Goal: Information Seeking & Learning: Learn about a topic

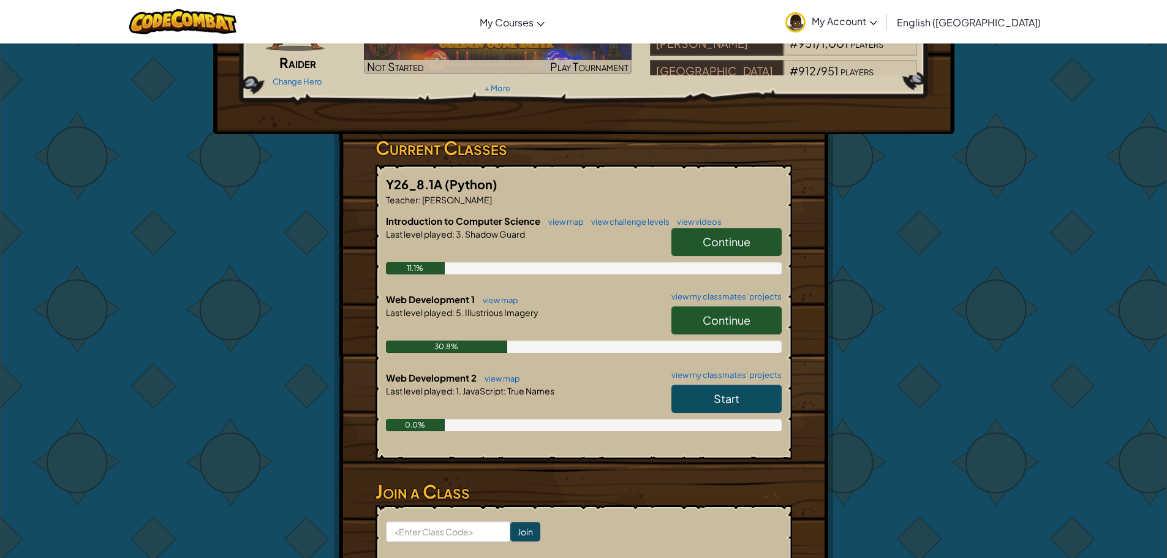
scroll to position [122, 0]
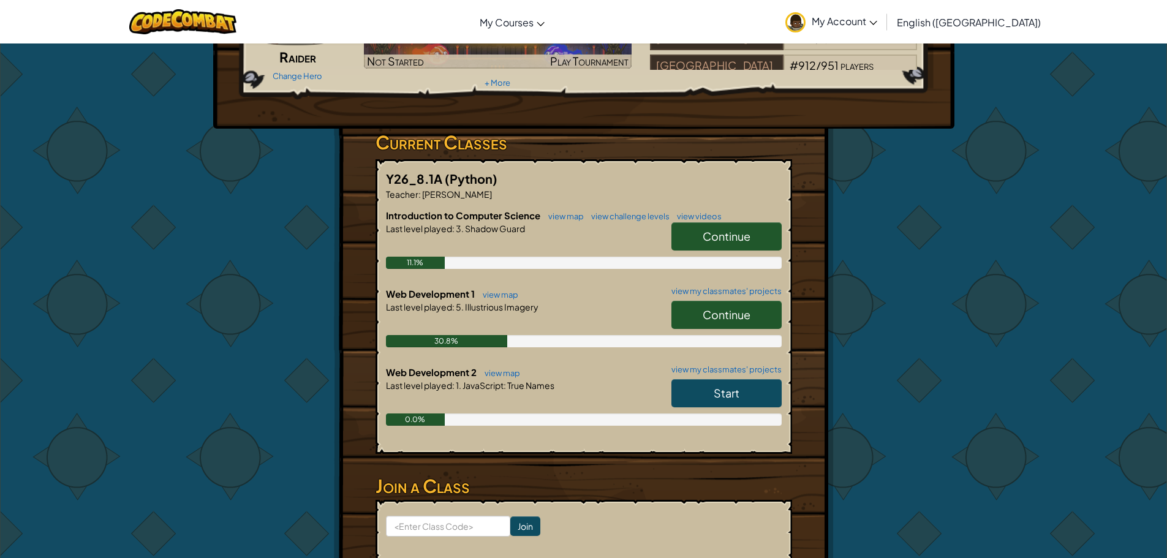
click at [697, 312] on link "Continue" at bounding box center [726, 315] width 110 height 28
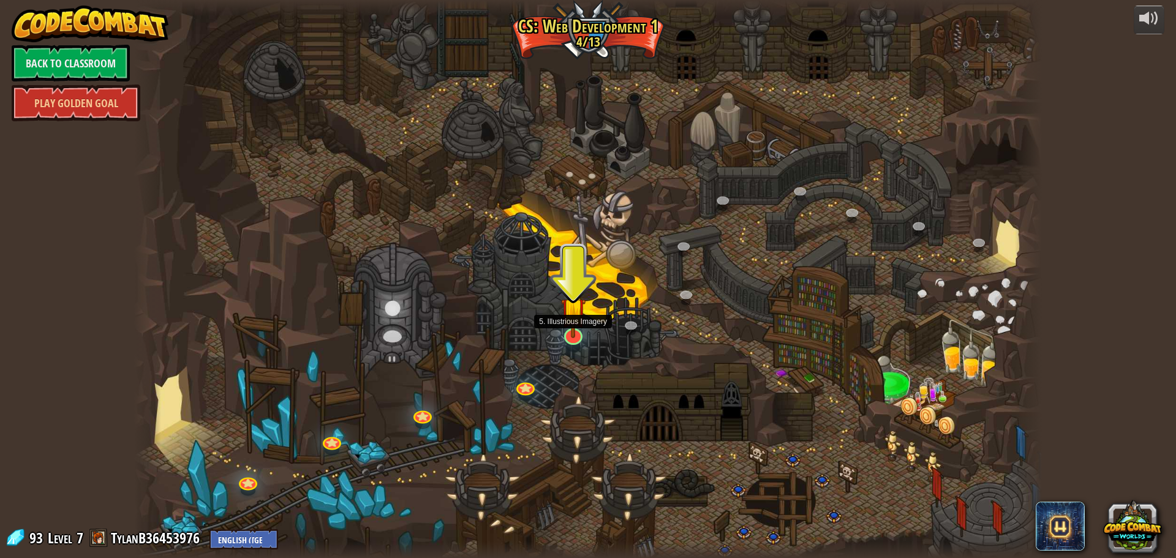
click at [571, 323] on img at bounding box center [573, 310] width 24 height 56
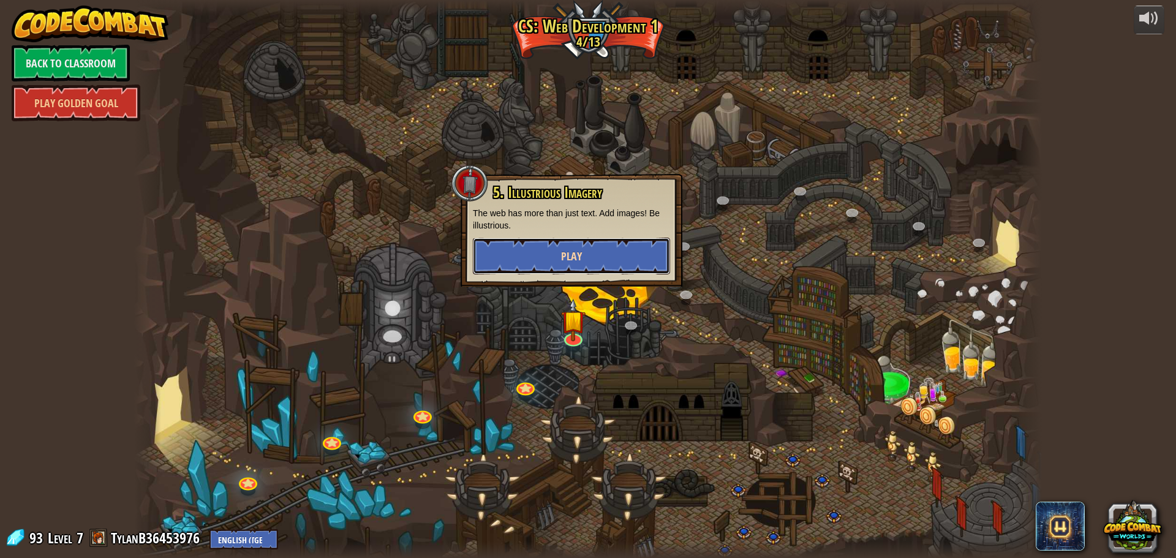
click at [498, 257] on button "Play" at bounding box center [571, 256] width 197 height 37
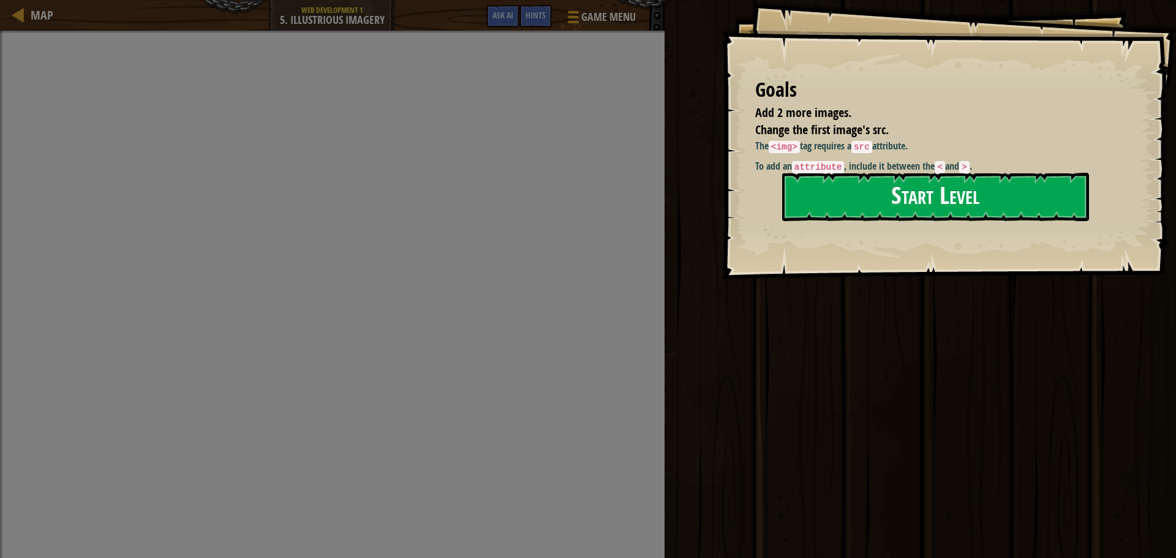
click at [855, 190] on button "Start Level" at bounding box center [935, 197] width 307 height 48
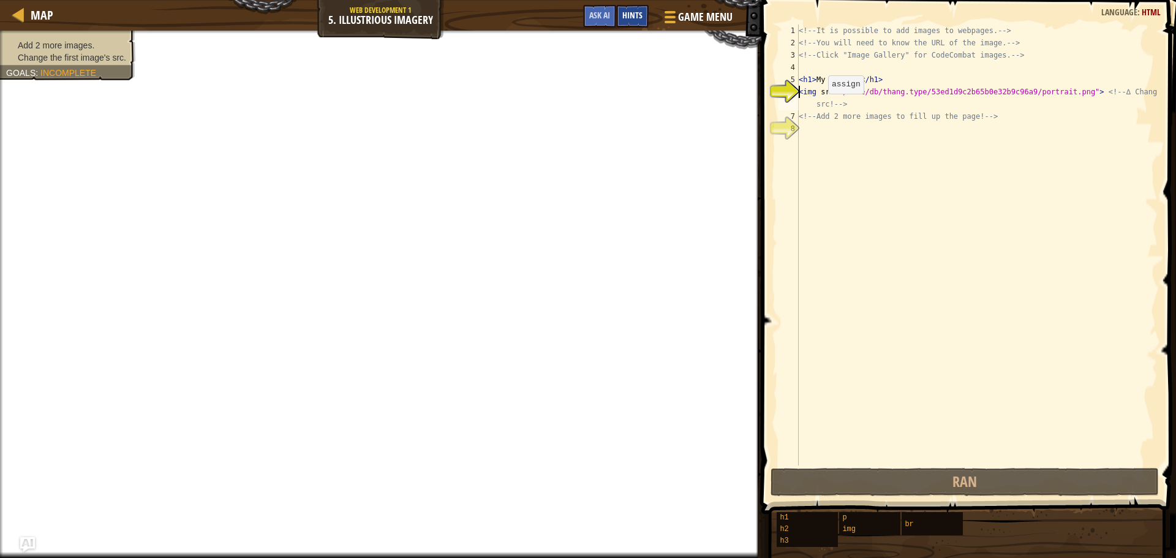
click at [628, 14] on span "Hints" at bounding box center [632, 15] width 20 height 12
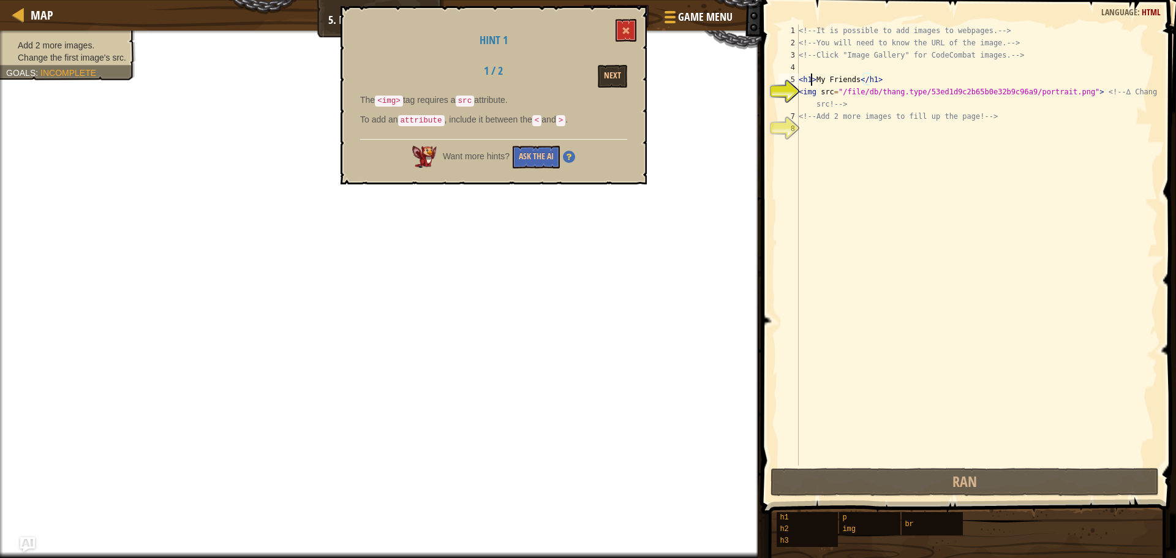
click at [809, 78] on div "<!-- It is possible to add images to webpages. --> <!-- You will need to know t…" at bounding box center [976, 256] width 361 height 465
click at [813, 81] on div "<!-- It is possible to add images to webpages. --> <!-- You will need to know t…" at bounding box center [976, 256] width 361 height 465
click at [815, 94] on div "<!-- It is possible to add images to webpages. --> <!-- You will need to know t…" at bounding box center [976, 256] width 361 height 465
paste textarea ">"
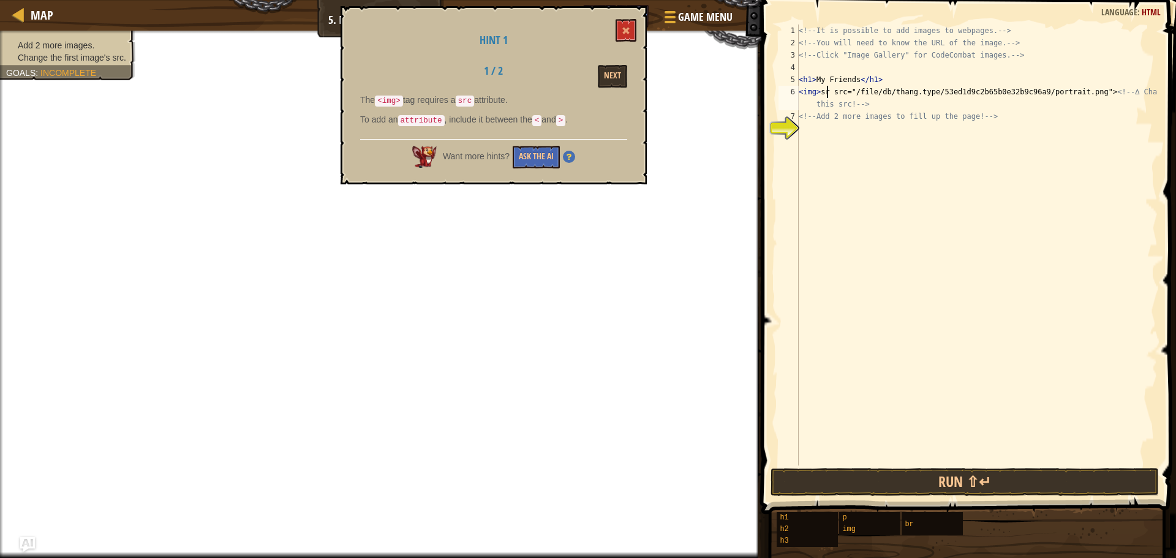
scroll to position [6, 2]
type textarea "<img>src src="/file/db/thang.type/53ed1d9c2b65b0e32b9c96a9/portrait.png"> <!-- …"
click at [802, 134] on div "<!-- It is possible to add images to webpages. --> <!-- You will need to know t…" at bounding box center [976, 256] width 361 height 465
drag, startPoint x: 616, startPoint y: 72, endPoint x: 616, endPoint y: 81, distance: 9.2
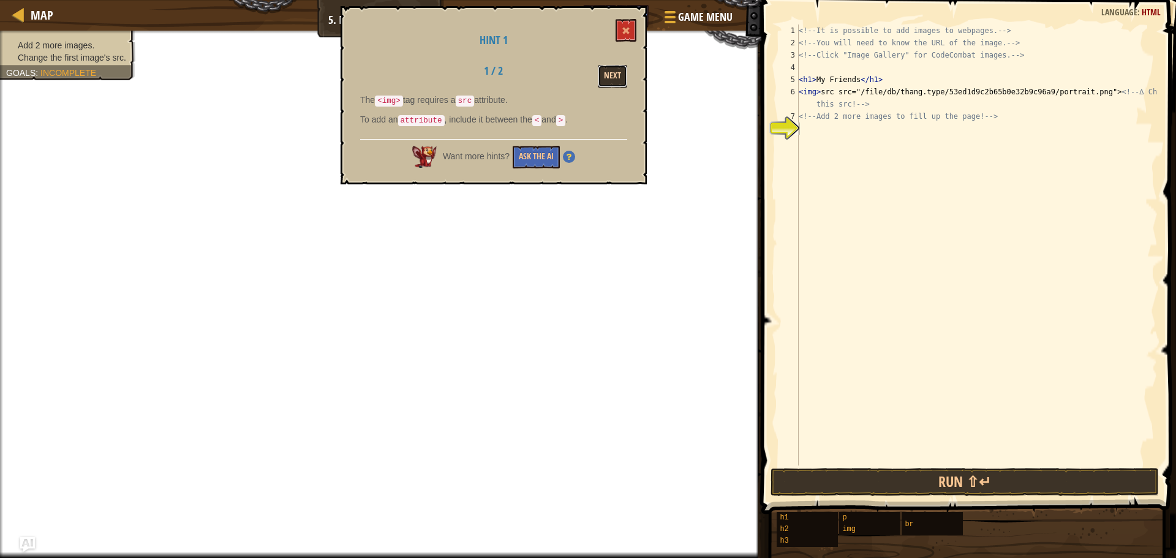
click at [616, 81] on button "Next" at bounding box center [612, 76] width 29 height 23
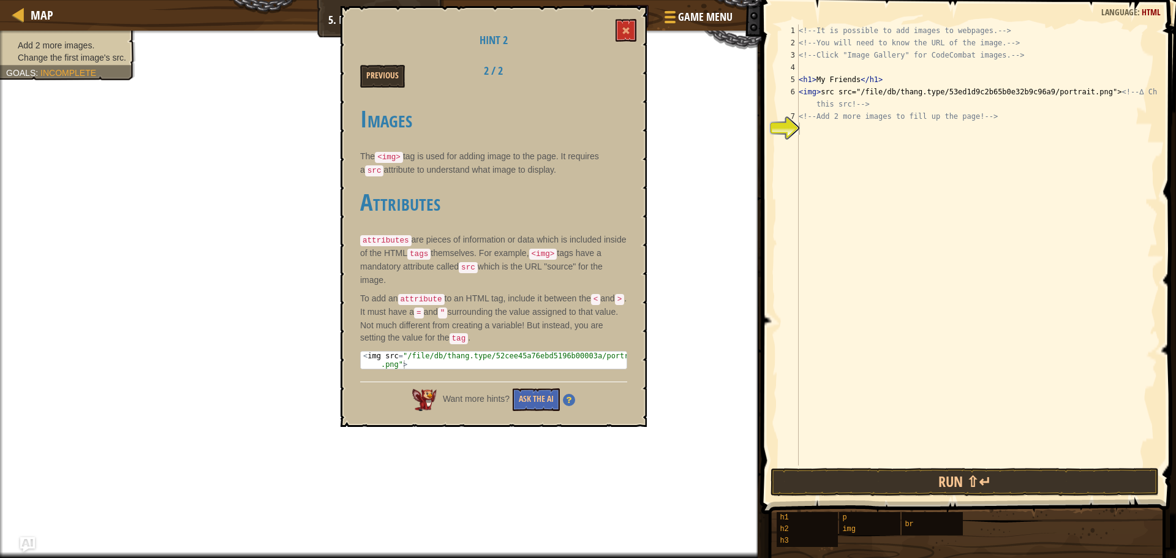
type textarea "<img>src src="/file/db/thang.type/53ed1d9c2b65b0e32b9c96a9/portrait.png"> <!-- …"
drag, startPoint x: 799, startPoint y: 88, endPoint x: 821, endPoint y: 90, distance: 22.8
click at [821, 90] on div "<!-- It is possible to add images to webpages. --> <!-- You will need to know t…" at bounding box center [976, 256] width 361 height 465
click at [797, 127] on div "<img>src src="/file/db/thang.type/53ed1d9c2b65b0e32b9c96a9/portrait.png"> <!-- …" at bounding box center [967, 244] width 382 height 441
paste textarea "<img>s"
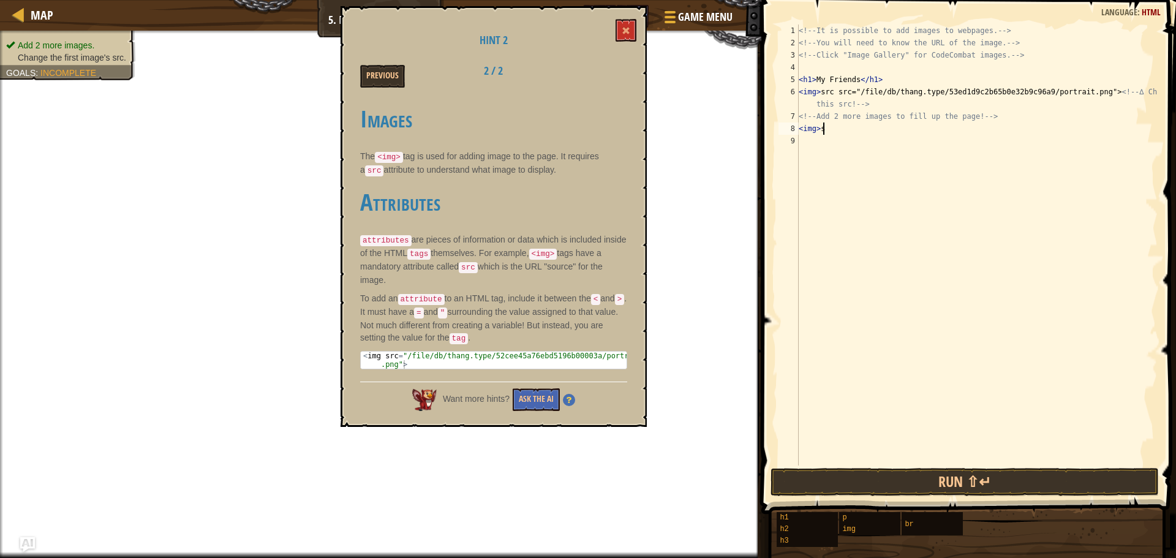
scroll to position [6, 1]
click at [814, 126] on div "<!-- It is possible to add images to webpages. --> <!-- You will need to know t…" at bounding box center [976, 256] width 361 height 465
type textarea "<img>"
click at [809, 144] on div "<!-- It is possible to add images to webpages. --> <!-- You will need to know t…" at bounding box center [976, 256] width 361 height 465
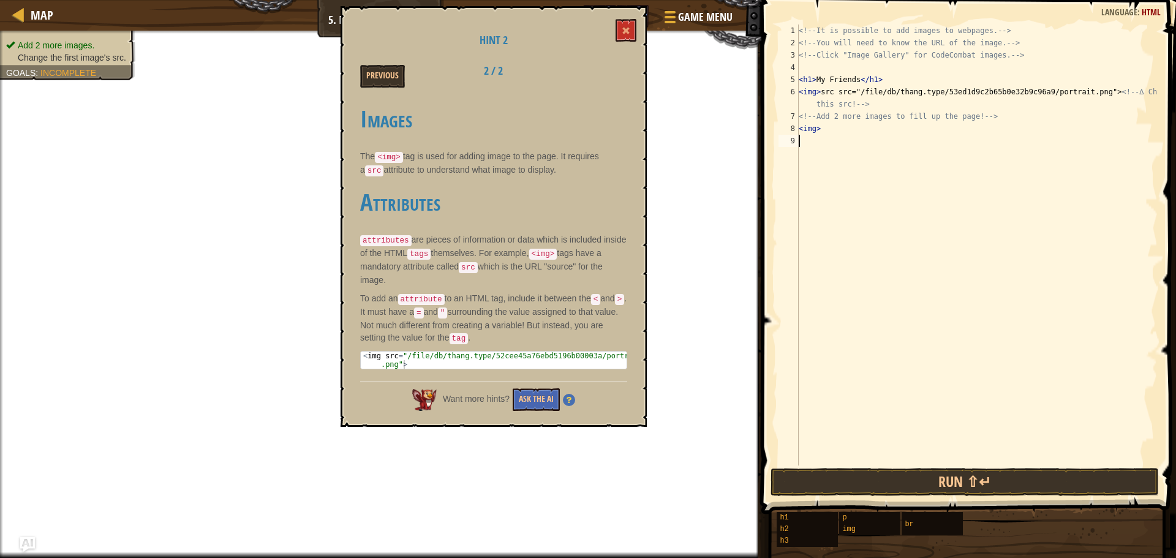
click at [481, 66] on h2 "2 / 2" at bounding box center [493, 71] width 77 height 12
click at [625, 37] on button at bounding box center [626, 30] width 21 height 23
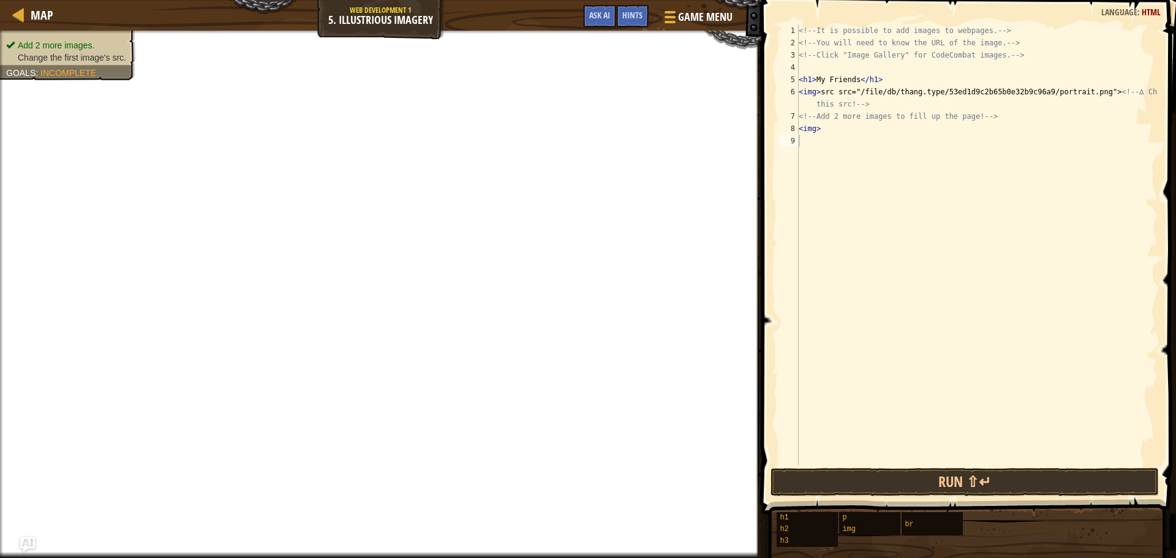
click at [924, 156] on div "<!-- It is possible to add images to webpages. --> <!-- You will need to know t…" at bounding box center [976, 256] width 361 height 465
click at [823, 127] on div "<!-- It is possible to add images to webpages. --> <!-- You will need to know t…" at bounding box center [976, 256] width 361 height 465
paste textarea "<img>s"
type textarea "<img>src <img>"
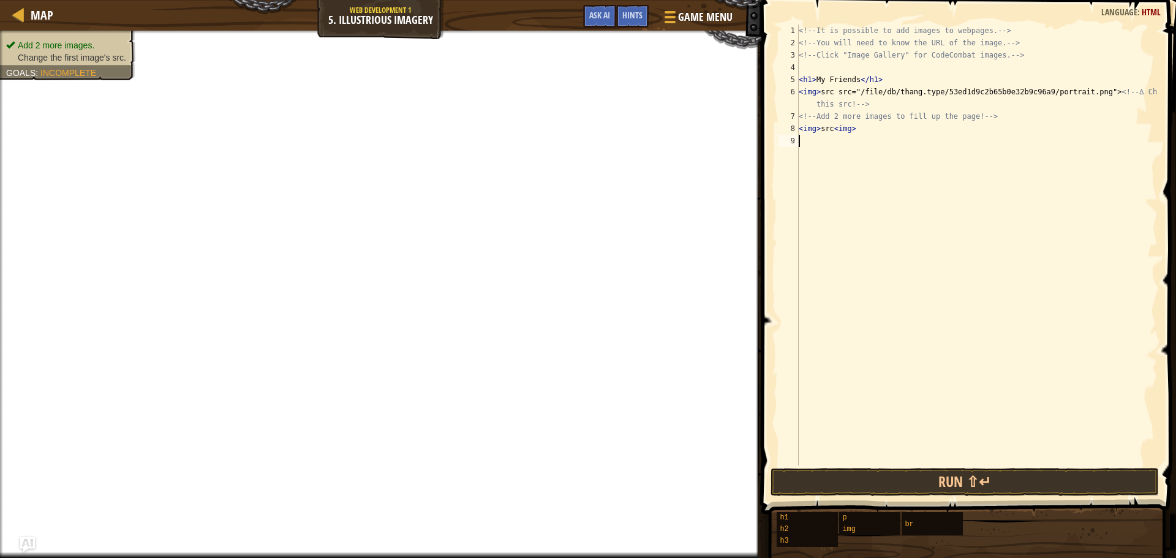
click at [818, 137] on div "<!-- It is possible to add images to webpages. --> <!-- You will need to know t…" at bounding box center [976, 256] width 361 height 465
type textarea "s"
paste textarea "<img>s"
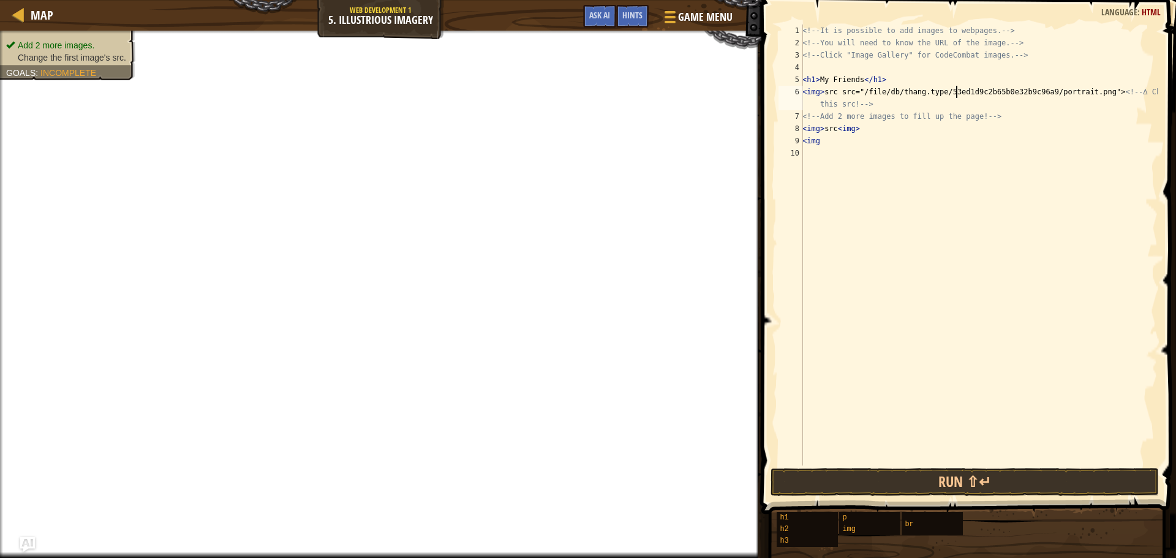
drag, startPoint x: 956, startPoint y: 91, endPoint x: 971, endPoint y: 102, distance: 18.4
click at [957, 92] on div "<!-- It is possible to add images to webpages. --> <!-- You will need to know t…" at bounding box center [979, 256] width 358 height 465
click at [834, 133] on div "<!-- It is possible to add images to webpages. --> <!-- You will need to know t…" at bounding box center [979, 256] width 358 height 465
click at [958, 91] on div "<!-- It is possible to add images to webpages. --> <!-- You will need to know t…" at bounding box center [979, 256] width 358 height 465
click at [965, 87] on div "<!-- It is possible to add images to webpages. --> <!-- You will need to know t…" at bounding box center [979, 256] width 358 height 465
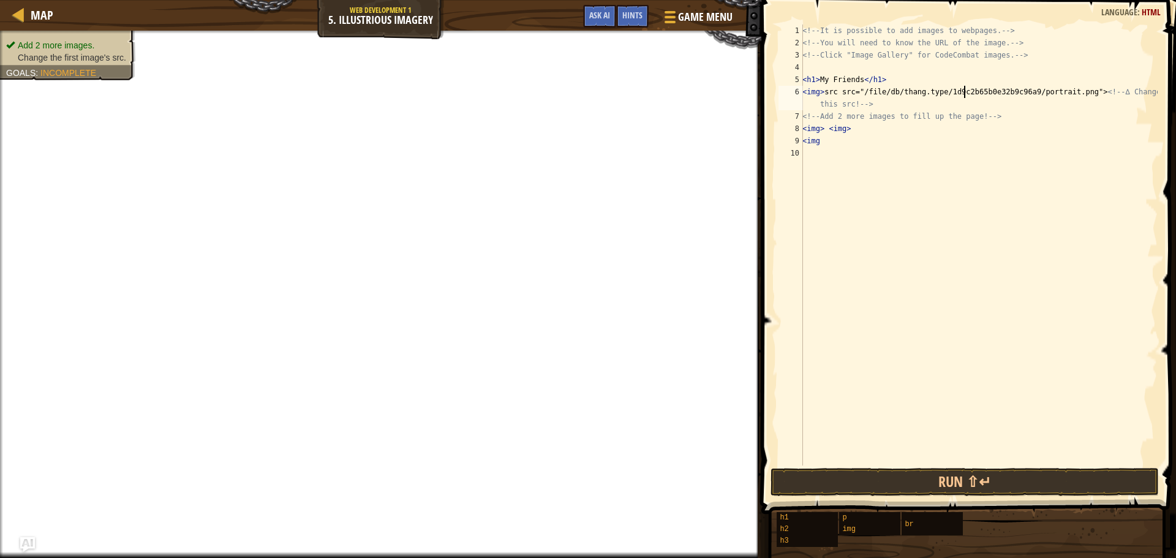
click at [979, 91] on div "<!-- It is possible to add images to webpages. --> <!-- You will need to know t…" at bounding box center [979, 256] width 358 height 465
click at [935, 91] on div "<!-- It is possible to add images to webpages. --> <!-- You will need to know t…" at bounding box center [979, 256] width 358 height 465
click at [971, 90] on div "<!-- It is possible to add images to webpages. --> <!-- You will need to know t…" at bounding box center [979, 256] width 358 height 465
click at [917, 91] on div "<!-- It is possible to add images to webpages. --> <!-- You will need to know t…" at bounding box center [979, 256] width 358 height 465
click at [584, 17] on button "Ask AI" at bounding box center [599, 16] width 33 height 23
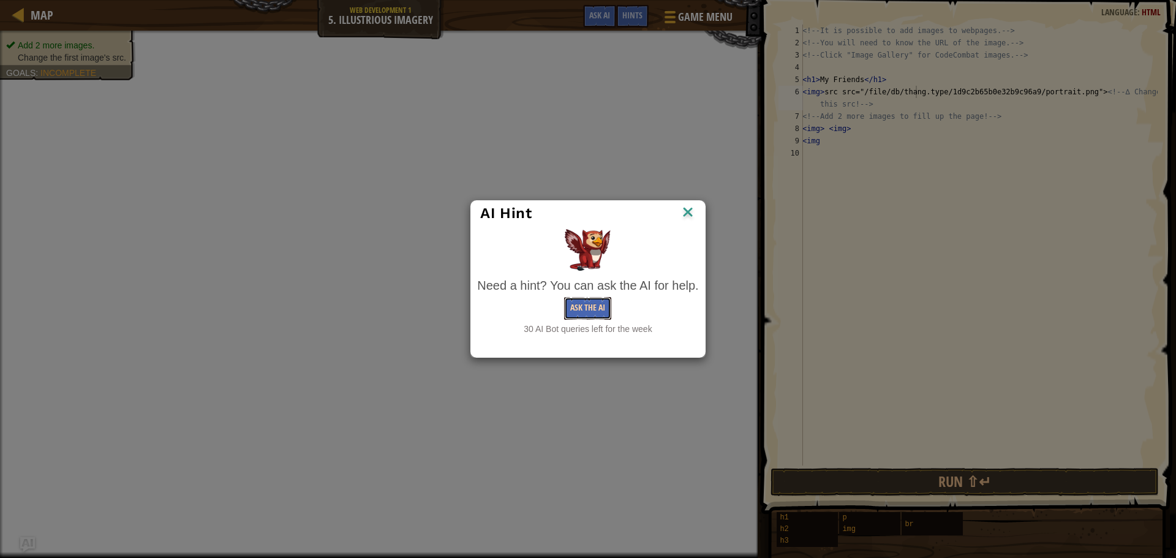
click at [593, 311] on button "Ask the AI" at bounding box center [587, 308] width 47 height 23
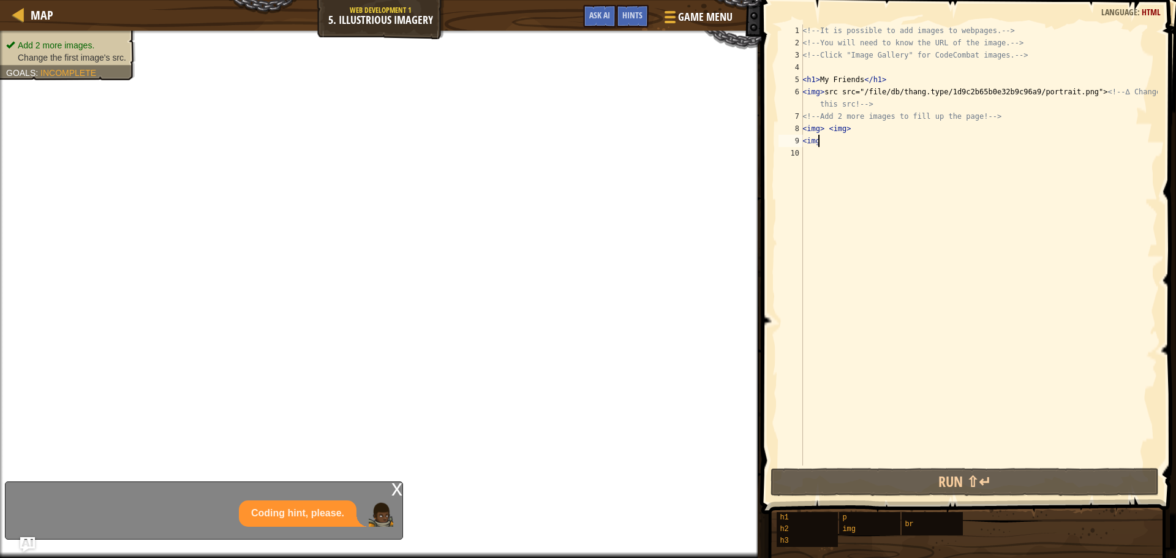
click at [827, 138] on div "<!-- It is possible to add images to webpages. --> <!-- You will need to know t…" at bounding box center [979, 256] width 358 height 465
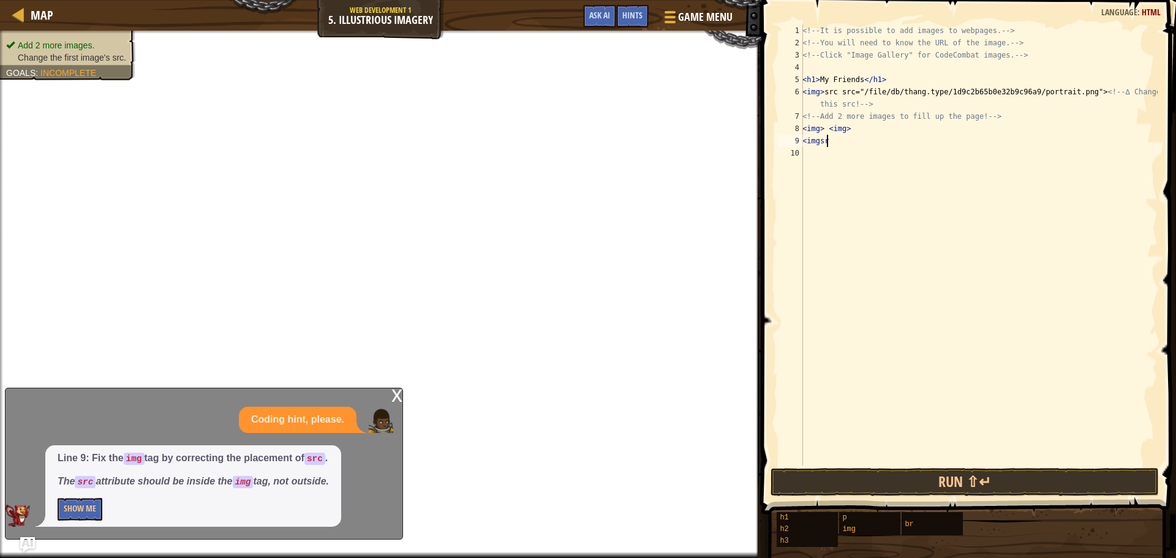
scroll to position [6, 1]
click at [823, 129] on div "<!-- It is possible to add images to webpages. --> <!-- You will need to know t…" at bounding box center [979, 256] width 358 height 465
click at [831, 143] on div "<!-- It is possible to add images to webpages. --> <!-- You will need to know t…" at bounding box center [979, 256] width 358 height 465
paste textarea ">"
type textarea "<imgsrc>"
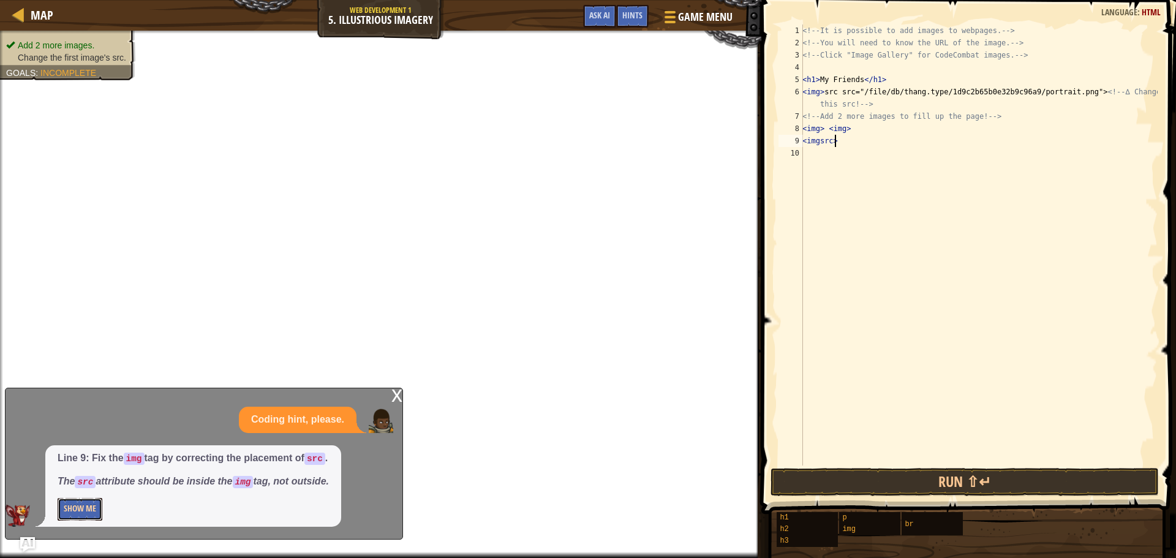
click at [64, 507] on button "Show Me" at bounding box center [80, 509] width 45 height 23
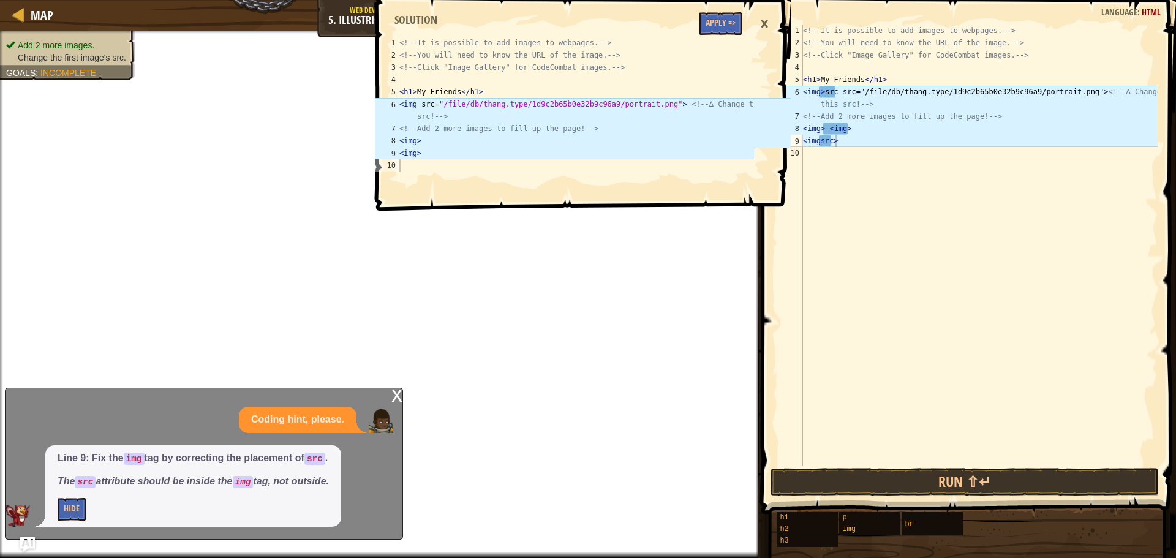
type textarea "<img>"
click at [423, 156] on div "<!-- It is possible to add images to webpages. --> <!-- You will need to know t…" at bounding box center [575, 129] width 357 height 184
click at [957, 97] on div "<!-- It is possible to add images to webpages. --> <!-- You will need to know t…" at bounding box center [978, 256] width 357 height 465
click at [838, 92] on div "<!-- It is possible to add images to webpages. --> <!-- You will need to know t…" at bounding box center [978, 256] width 357 height 465
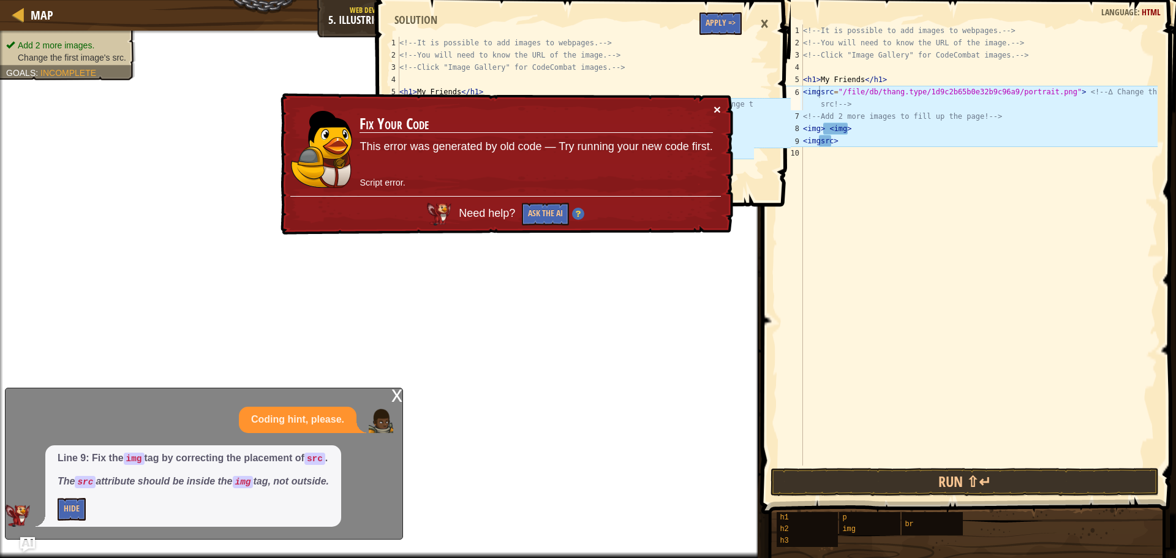
click at [718, 106] on button "×" at bounding box center [717, 109] width 7 height 13
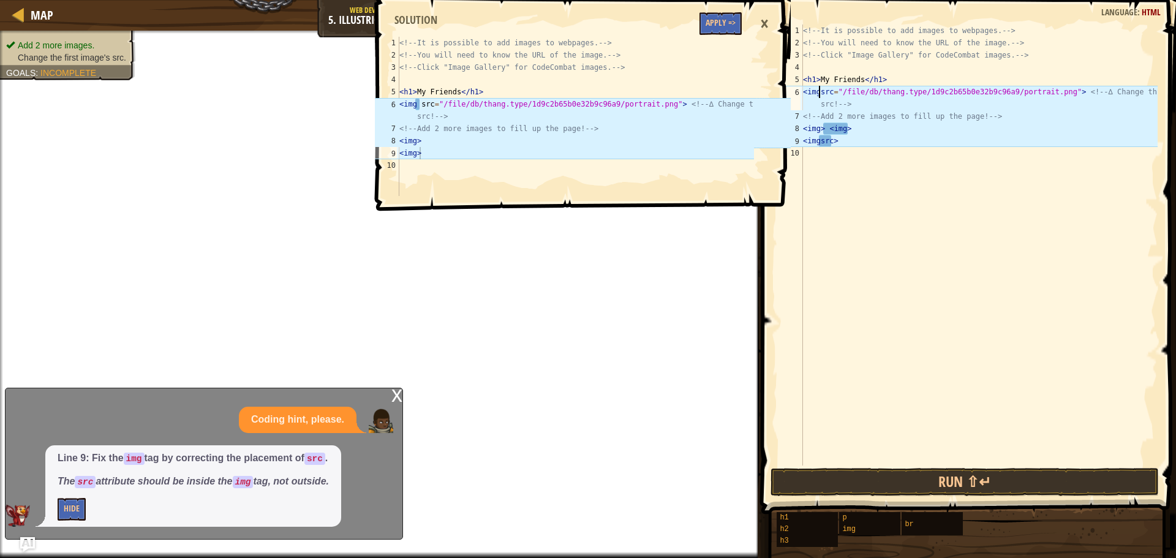
paste textarea ">"
type textarea "<img>src="/file/db/thang.type/1d9c2b65b0e32b9c96a9/portrait.png"> <!-- ∆ Change…"
click at [878, 212] on div "<!-- It is possible to add images to webpages. --> <!-- You will need to know t…" at bounding box center [978, 256] width 357 height 465
click at [886, 127] on div "<!-- It is possible to add images to webpages. --> <!-- You will need to know t…" at bounding box center [978, 256] width 357 height 465
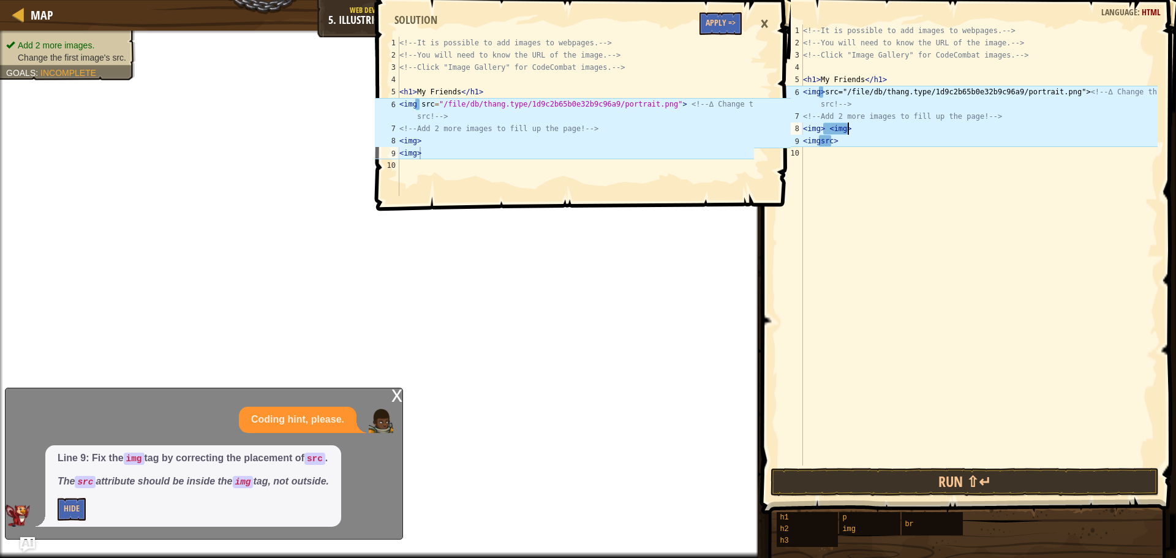
type textarea "<img> <img>"
click at [727, 28] on button "Apply =>" at bounding box center [720, 23] width 42 height 23
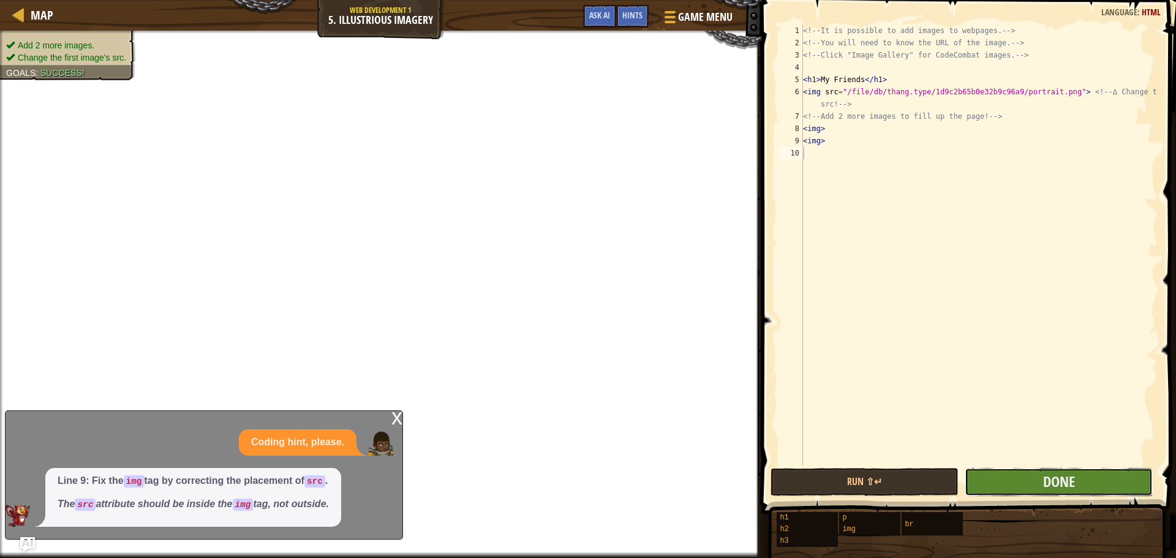
click at [1101, 477] on button "Done" at bounding box center [1059, 482] width 188 height 28
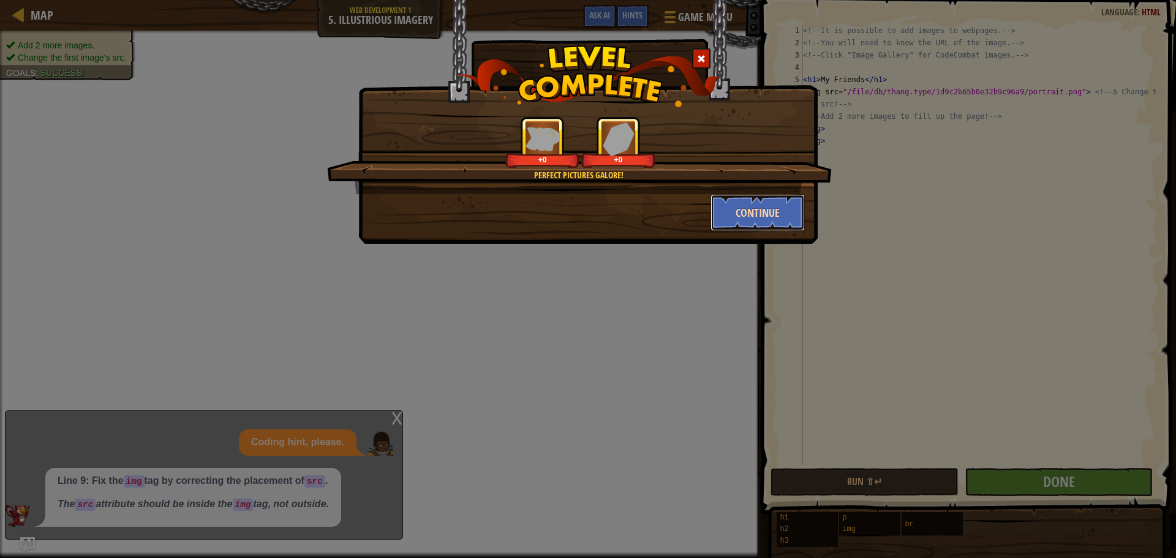
click at [764, 215] on button "Continue" at bounding box center [757, 212] width 95 height 37
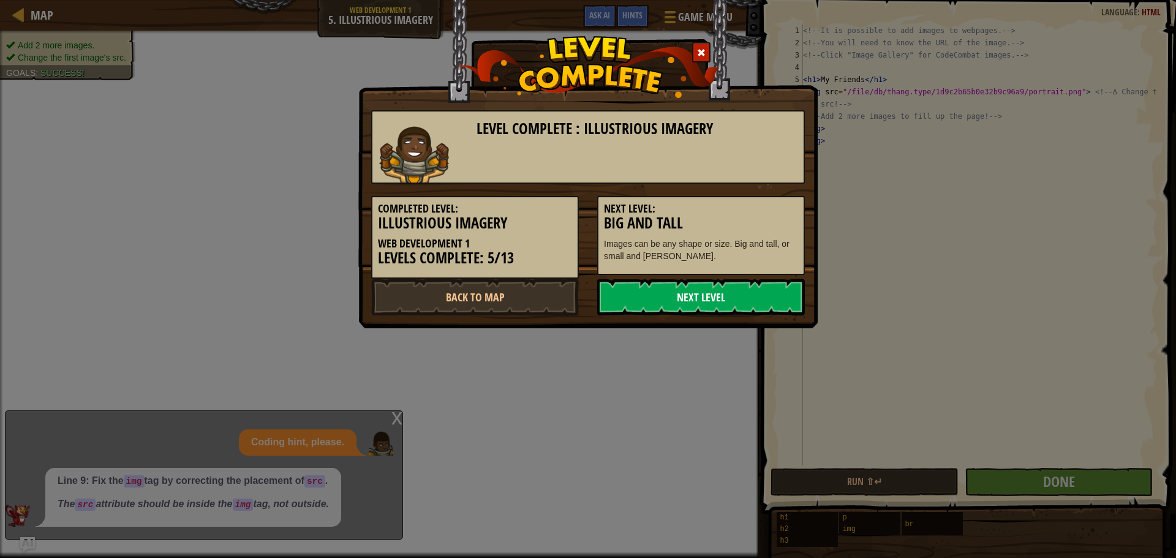
click at [759, 287] on link "Next Level" at bounding box center [701, 297] width 208 height 37
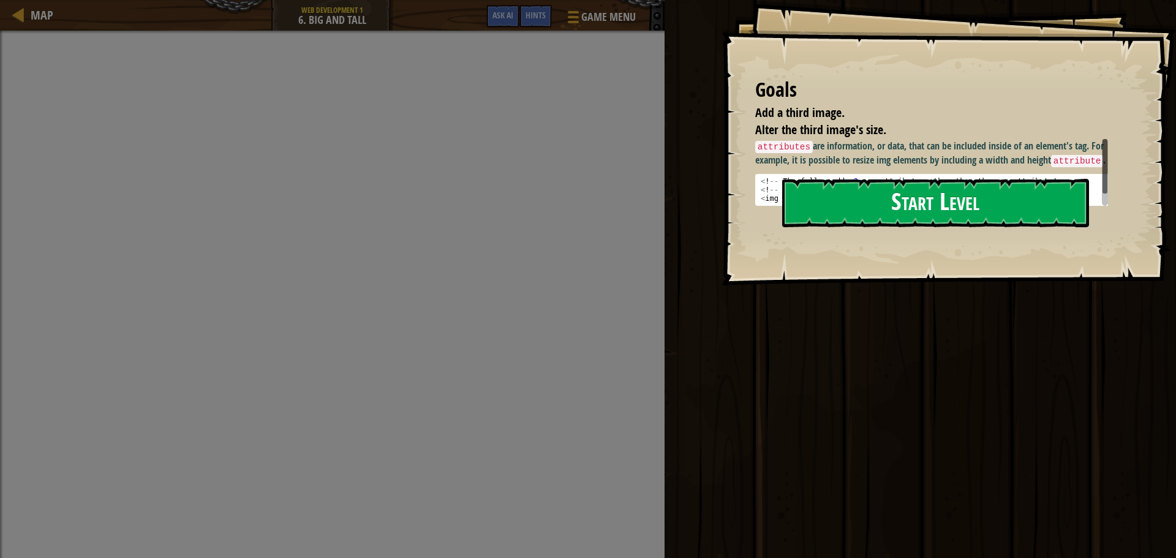
drag, startPoint x: 900, startPoint y: 188, endPoint x: 900, endPoint y: 175, distance: 12.9
click at [900, 179] on button "Start Level" at bounding box center [935, 203] width 307 height 48
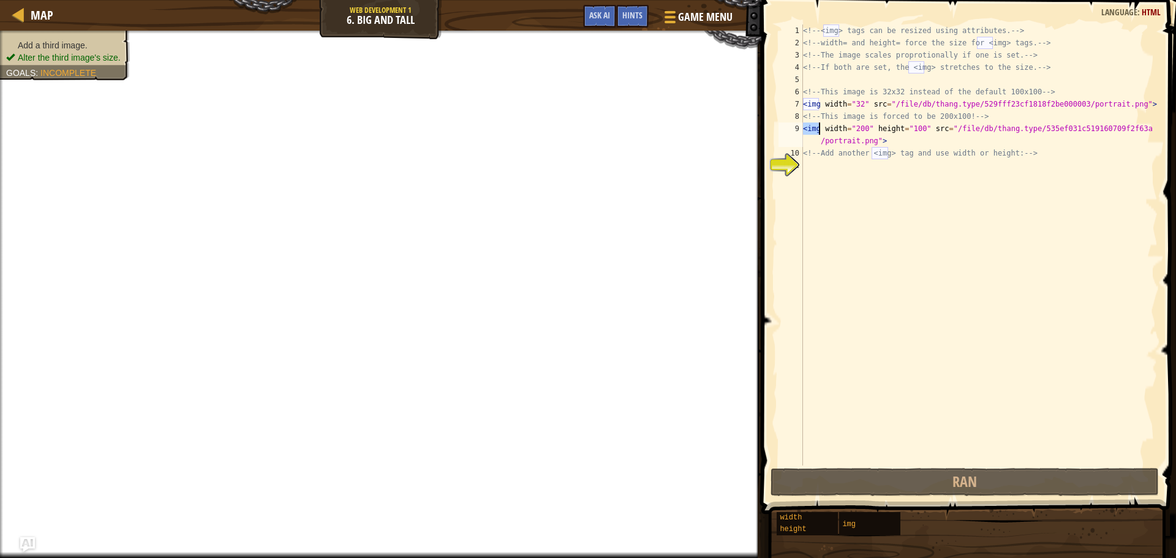
drag, startPoint x: 803, startPoint y: 129, endPoint x: 821, endPoint y: 126, distance: 18.0
click at [821, 126] on div "<!-- <img> tags can be resized using attributes. --> <!-- width= and height= fo…" at bounding box center [978, 256] width 357 height 465
type textarea "<img width="200" height="100" src="/file/db/thang.type/535ef031c519160709f2f63a…"
click at [810, 163] on div "<!-- <img> tags can be resized using attributes. --> <!-- width= and height= fo…" at bounding box center [978, 256] width 357 height 465
type textarea "<img"
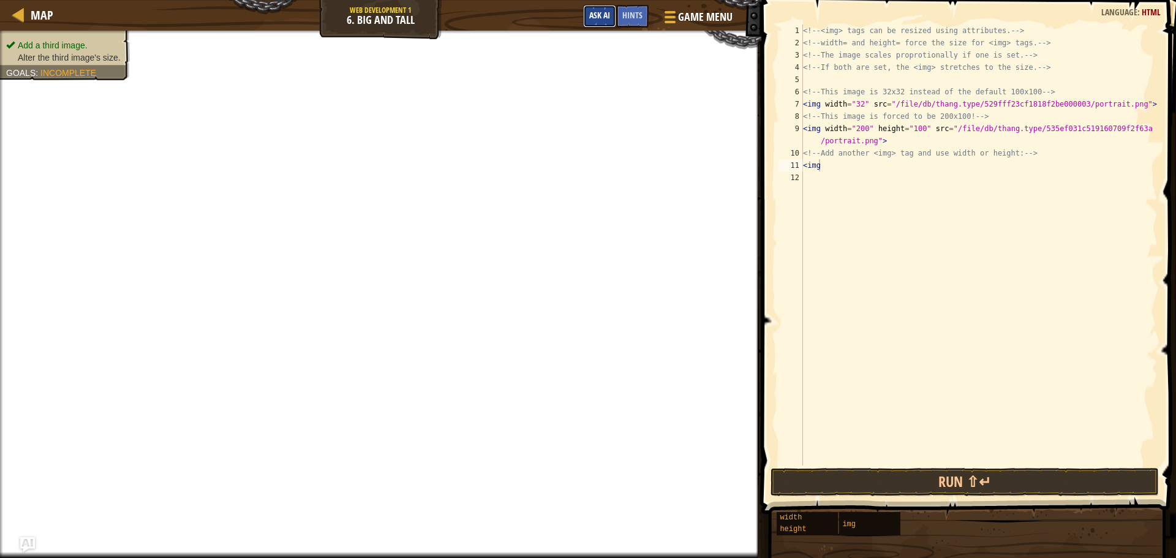
click at [608, 16] on span "Ask AI" at bounding box center [599, 15] width 21 height 12
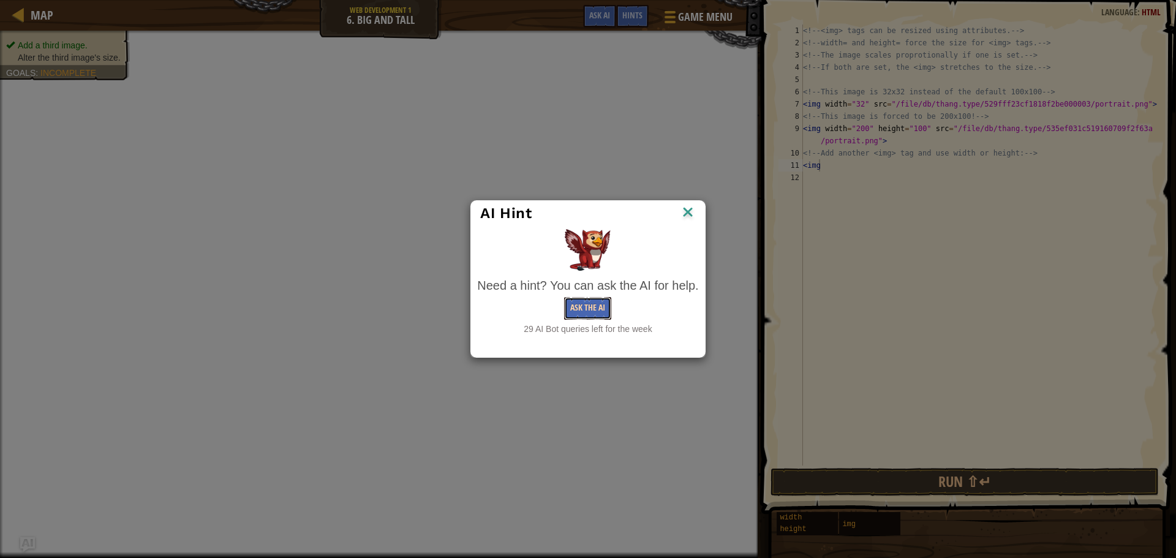
click at [595, 306] on button "Ask the AI" at bounding box center [587, 308] width 47 height 23
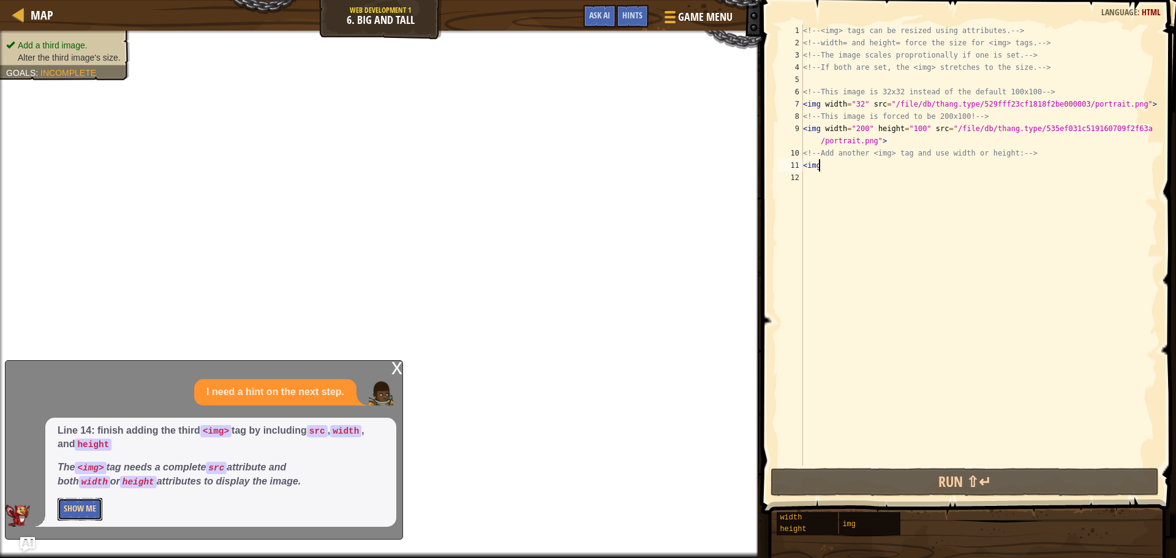
click at [89, 511] on button "Show Me" at bounding box center [80, 509] width 45 height 23
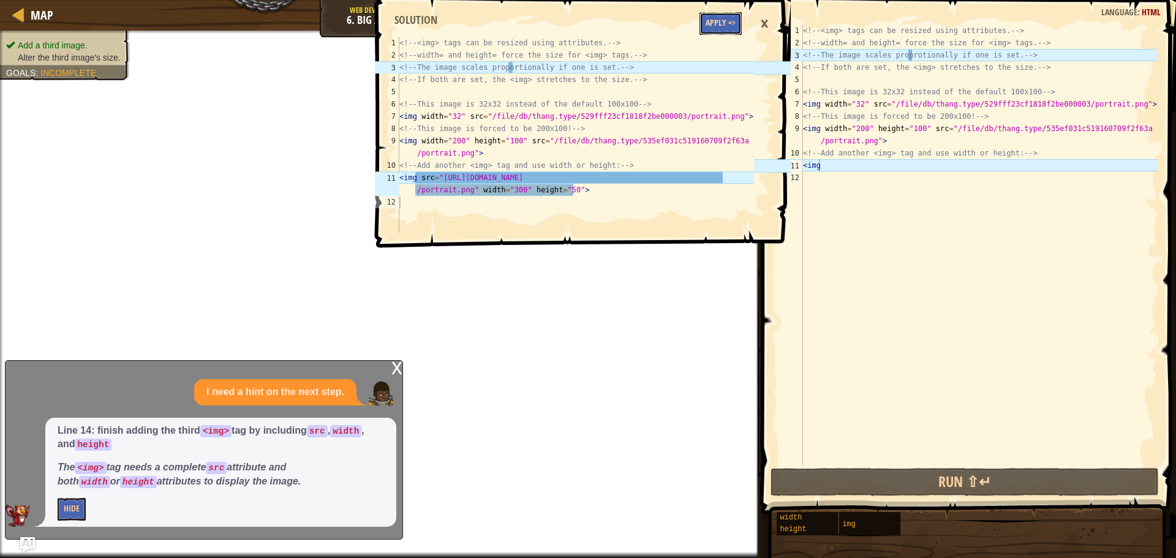
click at [724, 18] on button "Apply =>" at bounding box center [720, 23] width 42 height 23
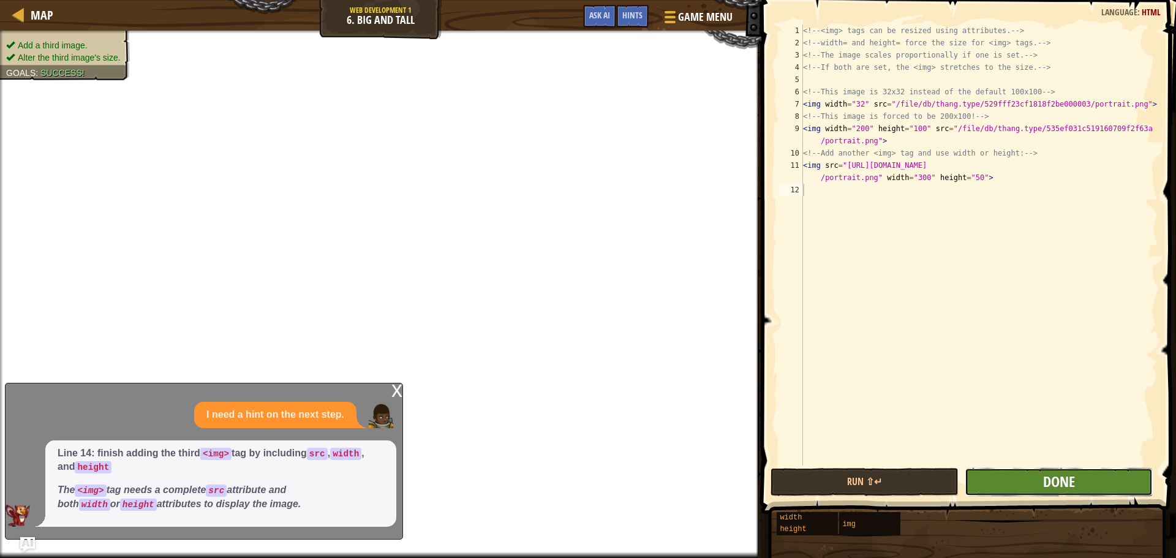
click at [1053, 481] on span "Done" at bounding box center [1059, 482] width 32 height 20
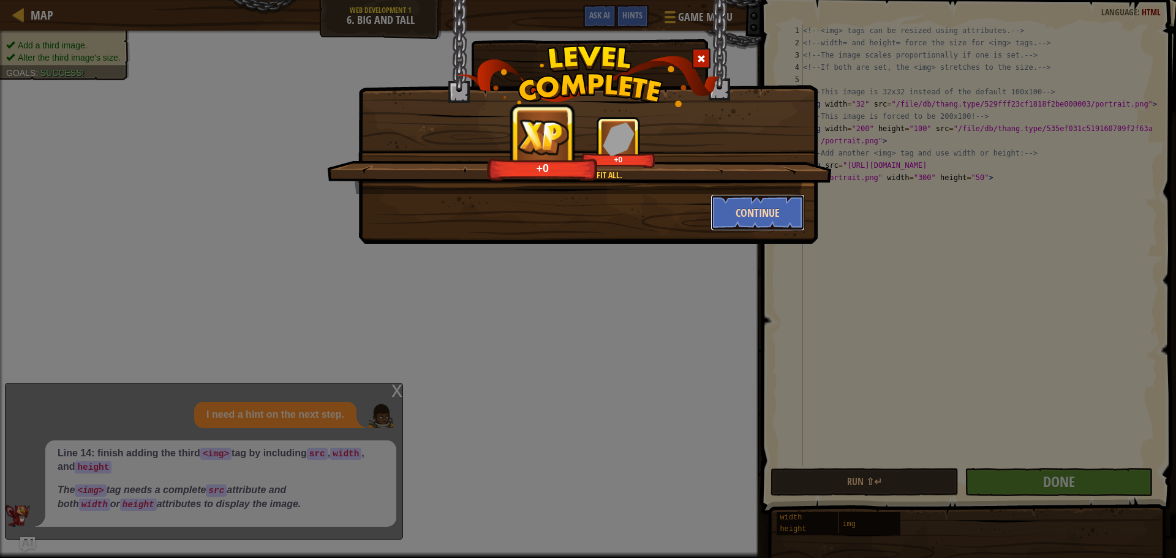
click at [769, 220] on button "Continue" at bounding box center [757, 212] width 95 height 37
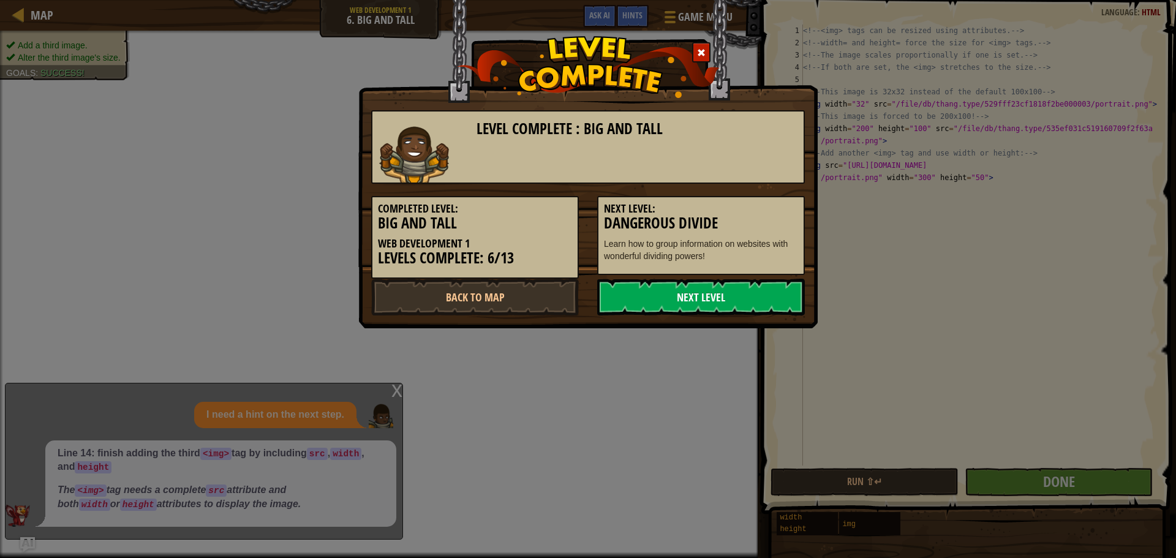
click at [765, 292] on link "Next Level" at bounding box center [701, 297] width 208 height 37
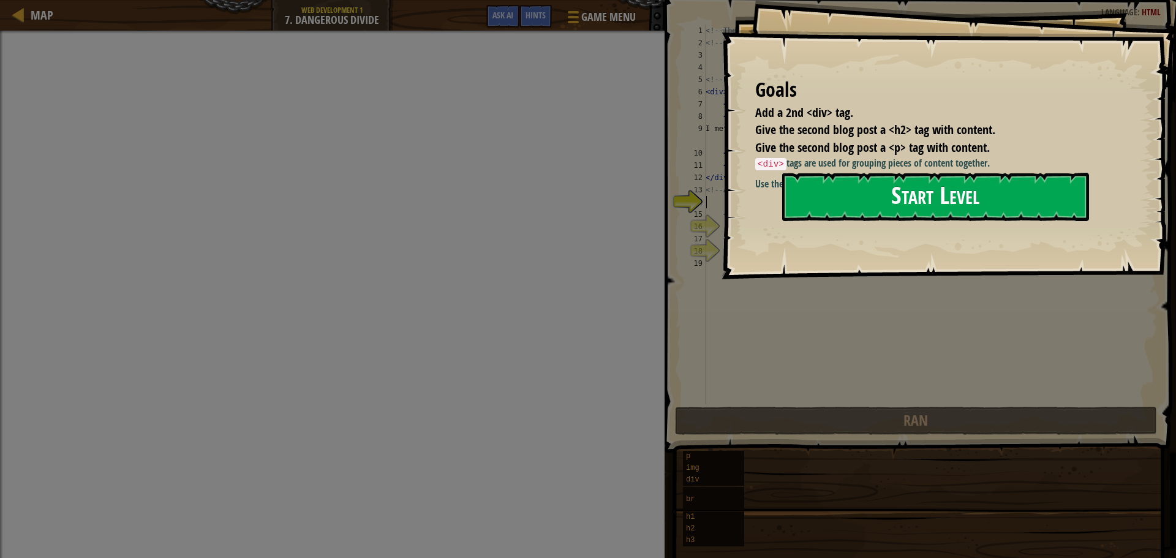
click at [1021, 221] on button "Start Level" at bounding box center [935, 197] width 307 height 48
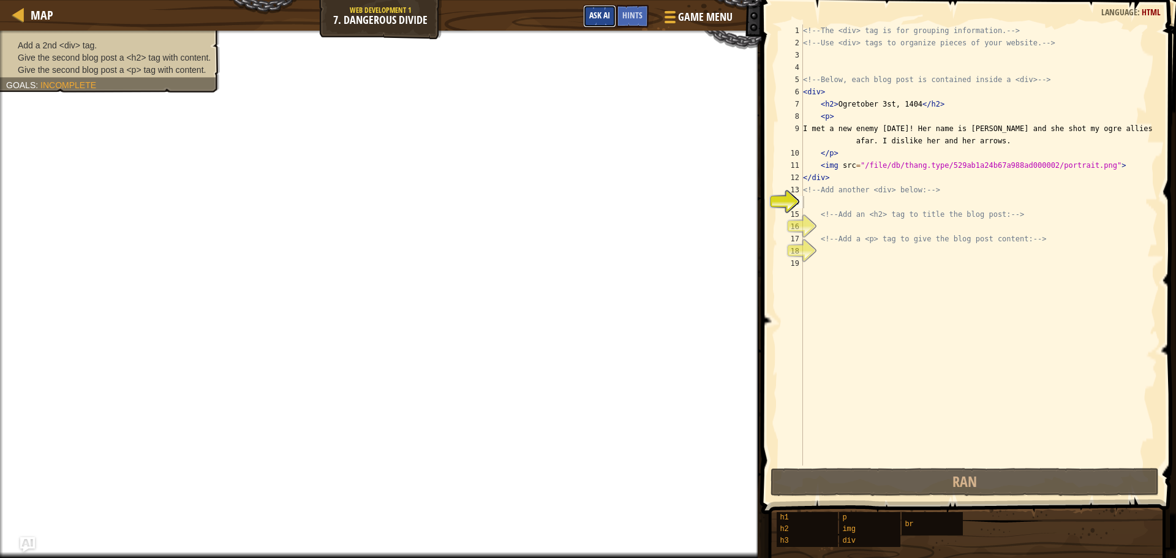
click at [590, 12] on span "Ask AI" at bounding box center [599, 15] width 21 height 12
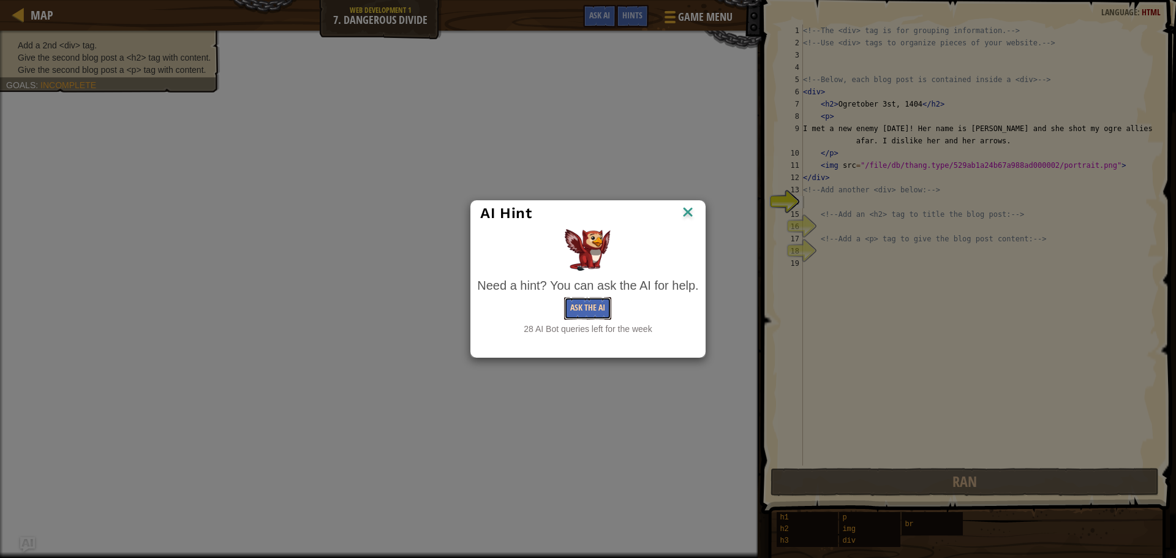
click at [600, 303] on button "Ask the AI" at bounding box center [587, 308] width 47 height 23
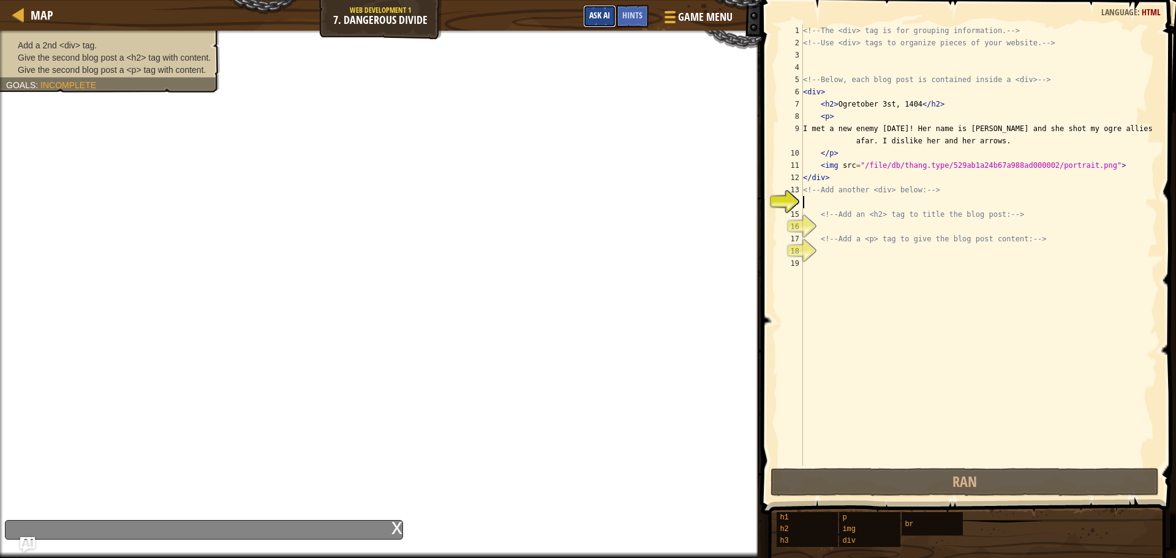
click at [597, 15] on span "Ask AI" at bounding box center [599, 15] width 21 height 12
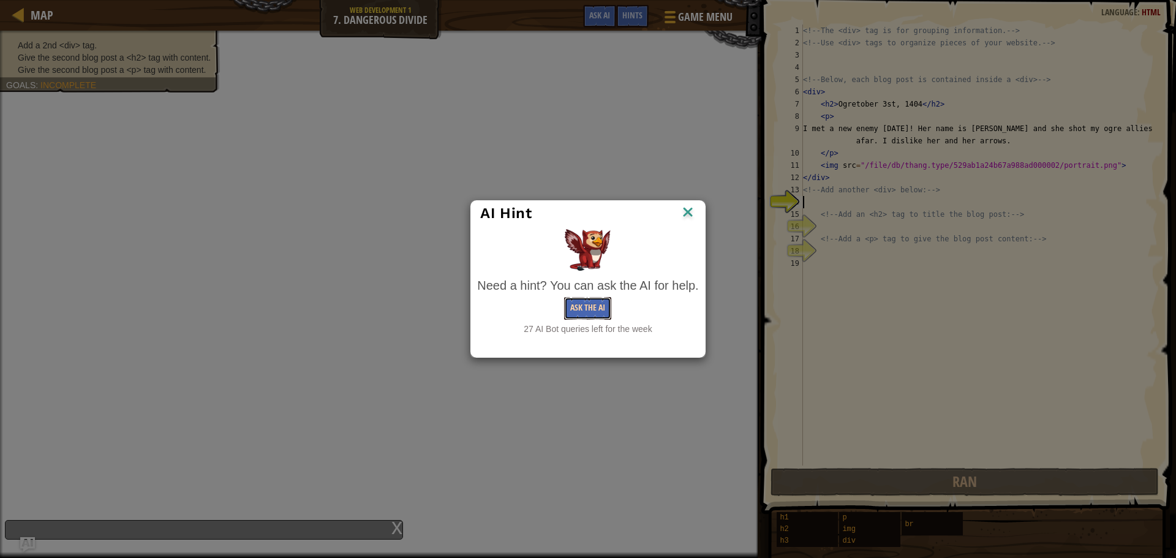
click at [606, 312] on button "Ask the AI" at bounding box center [587, 308] width 47 height 23
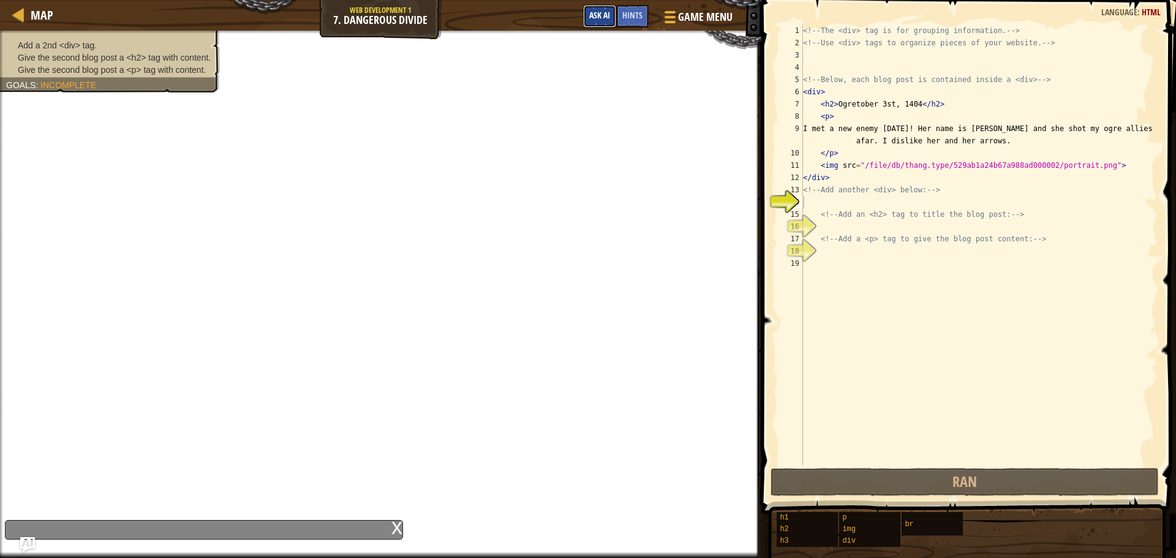
click at [597, 7] on button "Ask AI" at bounding box center [599, 16] width 33 height 23
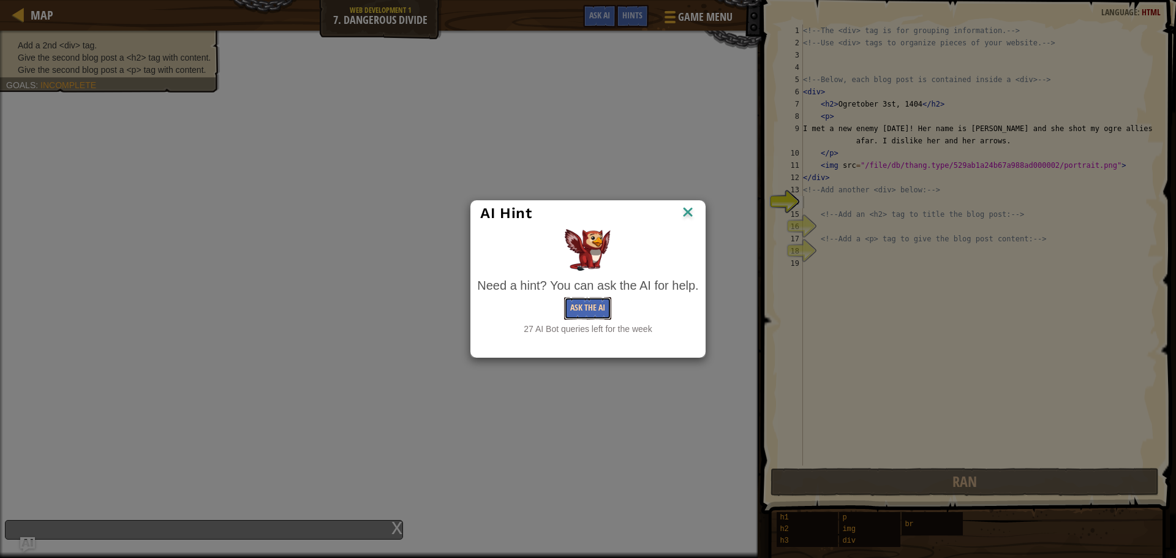
click at [602, 312] on button "Ask the AI" at bounding box center [587, 308] width 47 height 23
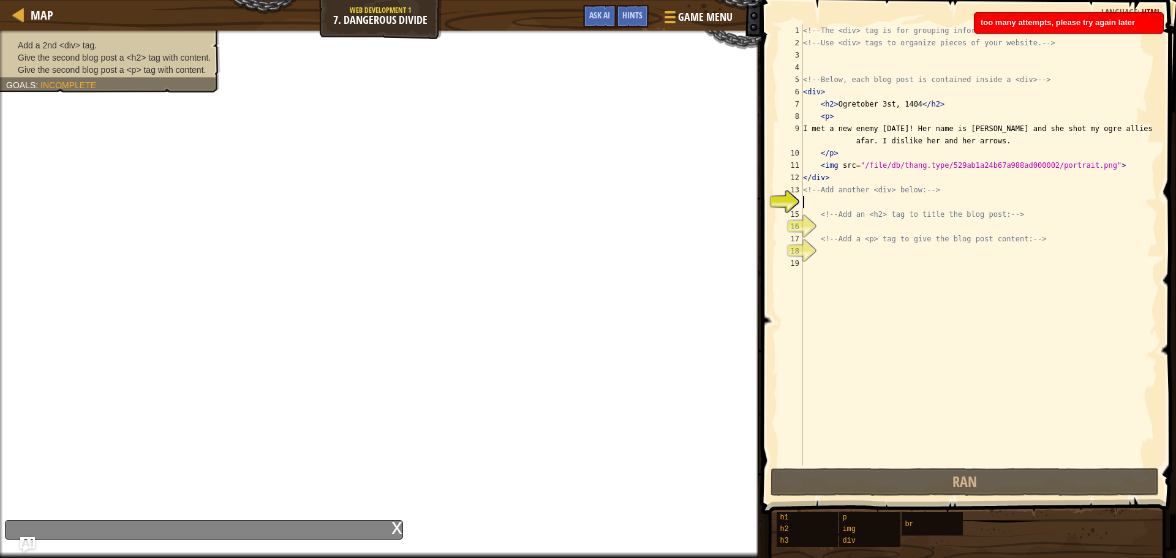
click at [1007, 29] on div "too many attempts, please try again later" at bounding box center [1068, 23] width 189 height 20
type textarea "<!-- The <div> tag is for grouping information. -->"
click at [1008, 29] on div "<!-- The <div> tag is for grouping information. --> <!-- Use <div> tags to orga…" at bounding box center [978, 256] width 357 height 465
click at [821, 197] on div "<!-- The <div> tag is for grouping information. --> <!-- Use <div> tags to orga…" at bounding box center [978, 256] width 357 height 465
drag, startPoint x: 803, startPoint y: 176, endPoint x: 827, endPoint y: 171, distance: 24.9
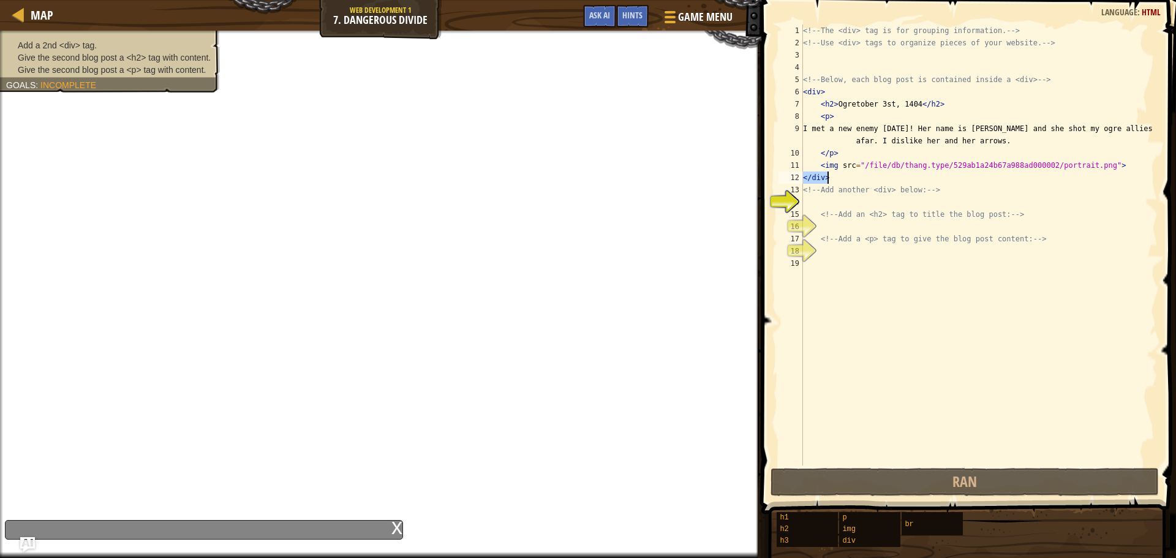
click at [827, 171] on div "<!-- The <div> tag is for grouping information. --> <!-- Use <div> tags to orga…" at bounding box center [978, 256] width 357 height 465
type textarea "</div>"
click at [818, 200] on div "<!-- The <div> tag is for grouping information. --> <!-- Use <div> tags to orga…" at bounding box center [978, 256] width 357 height 465
paste textarea "</div>"
type textarea "</div>"
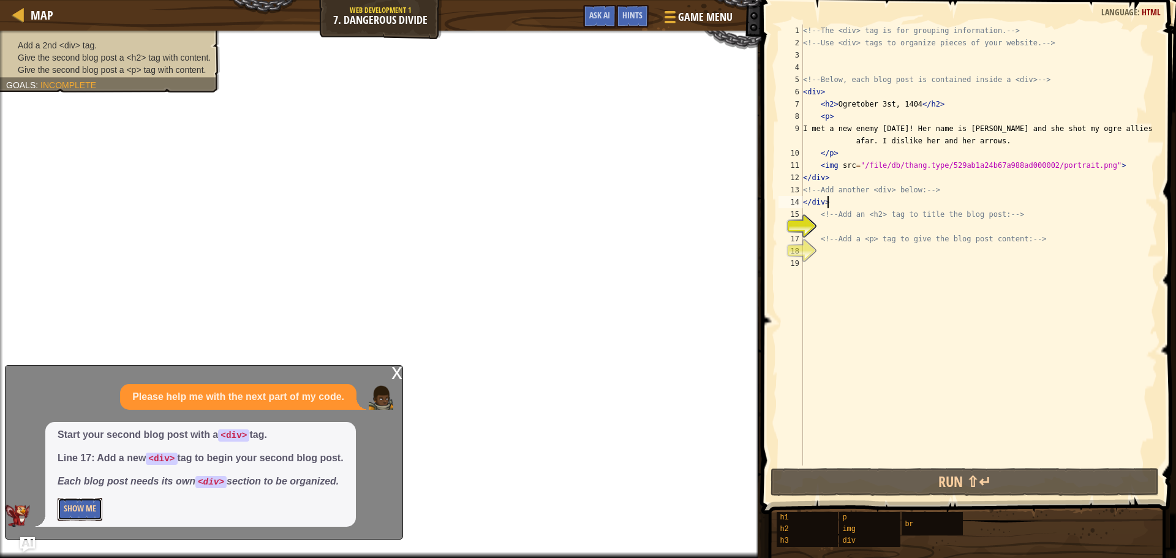
click at [83, 513] on button "Show Me" at bounding box center [80, 509] width 45 height 23
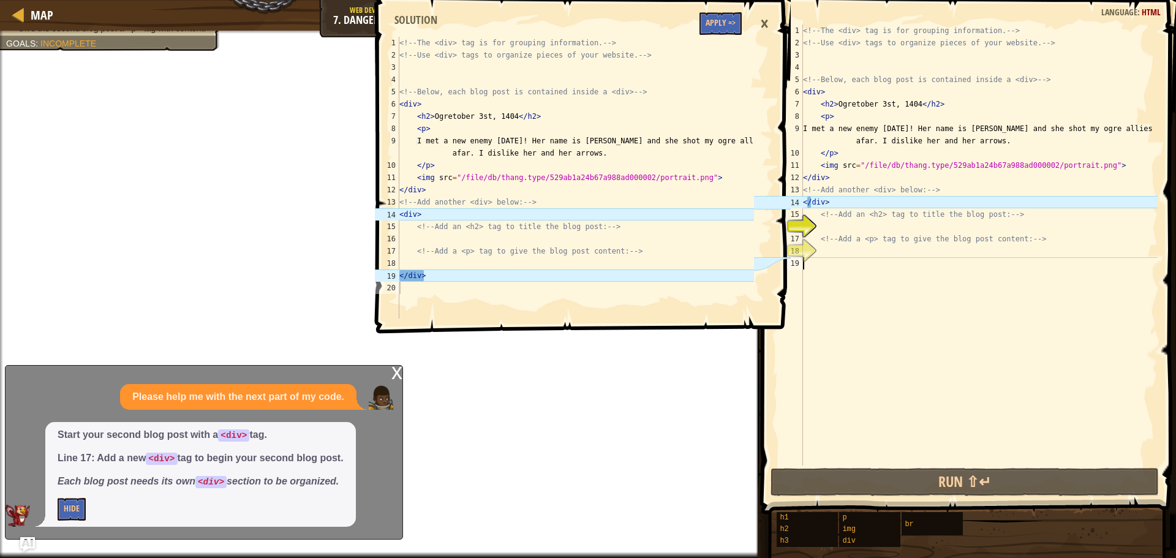
click at [818, 263] on div "<!-- The <div> tag is for grouping information. --> <!-- Use <div> tags to orga…" at bounding box center [978, 256] width 357 height 465
paste textarea "</div>"
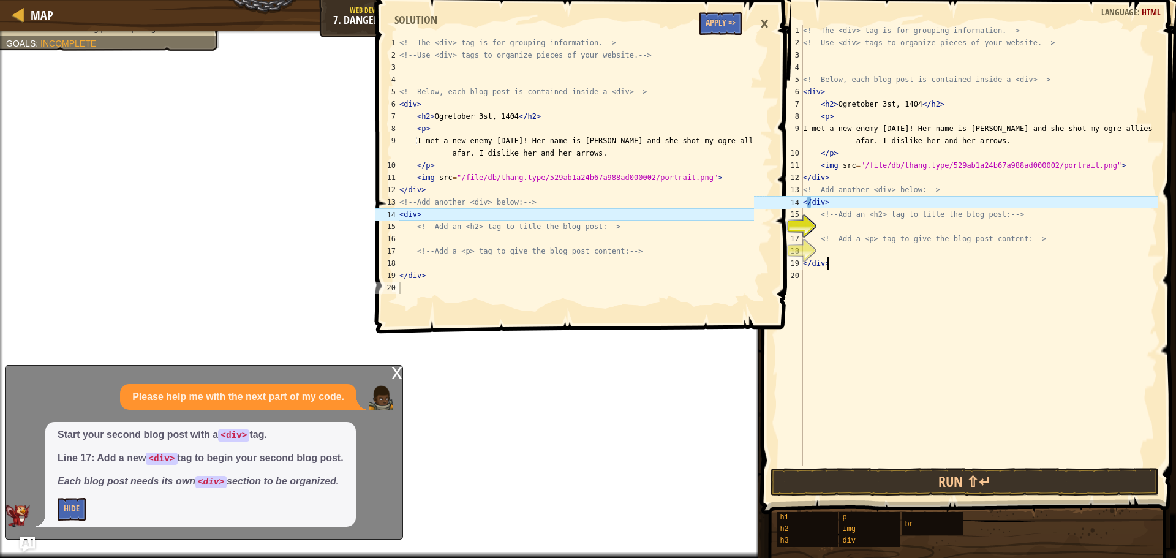
click at [803, 233] on div "16" at bounding box center [790, 226] width 24 height 12
paste textarea "</div>"
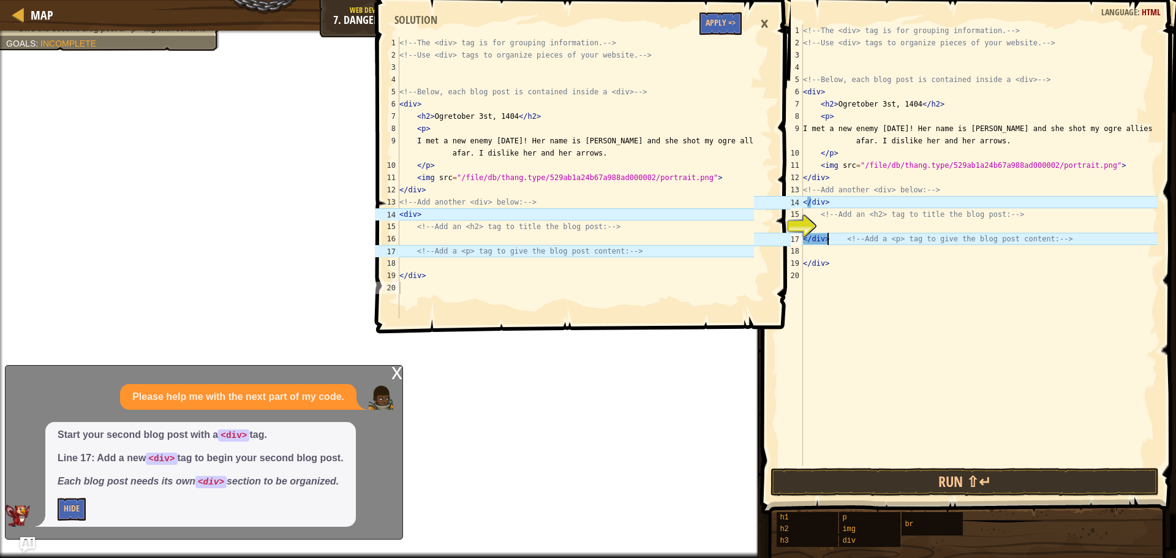
type textarea "</div> <!-- Add a <p> tag to give the blog post content: -->"
click at [965, 484] on button "Run ⇧↵" at bounding box center [964, 482] width 388 height 28
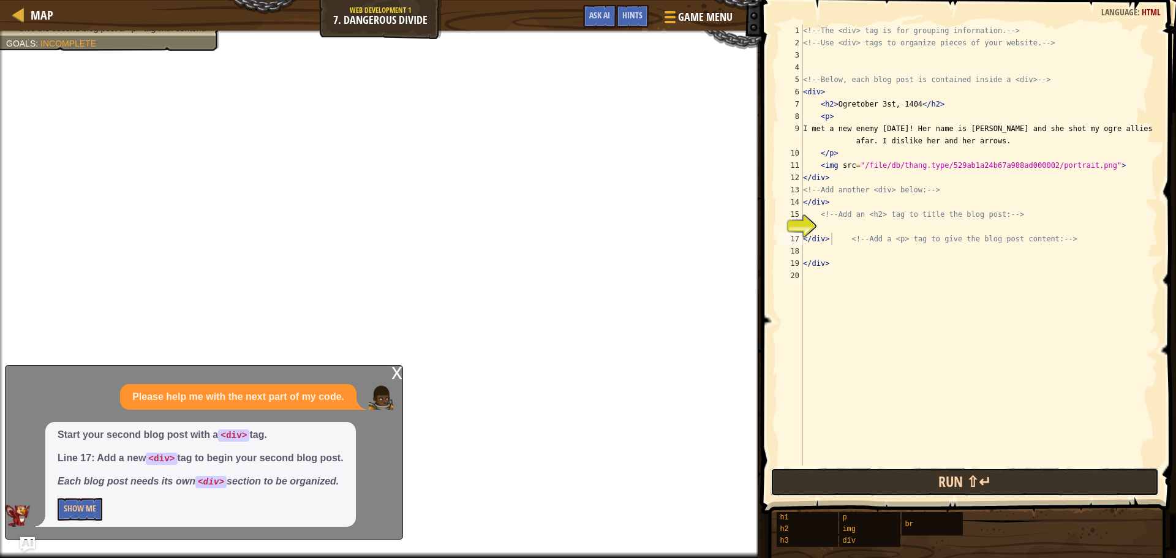
click at [965, 484] on button "Run ⇧↵" at bounding box center [964, 482] width 388 height 28
click at [941, 484] on button "Run ⇧↵" at bounding box center [964, 482] width 388 height 28
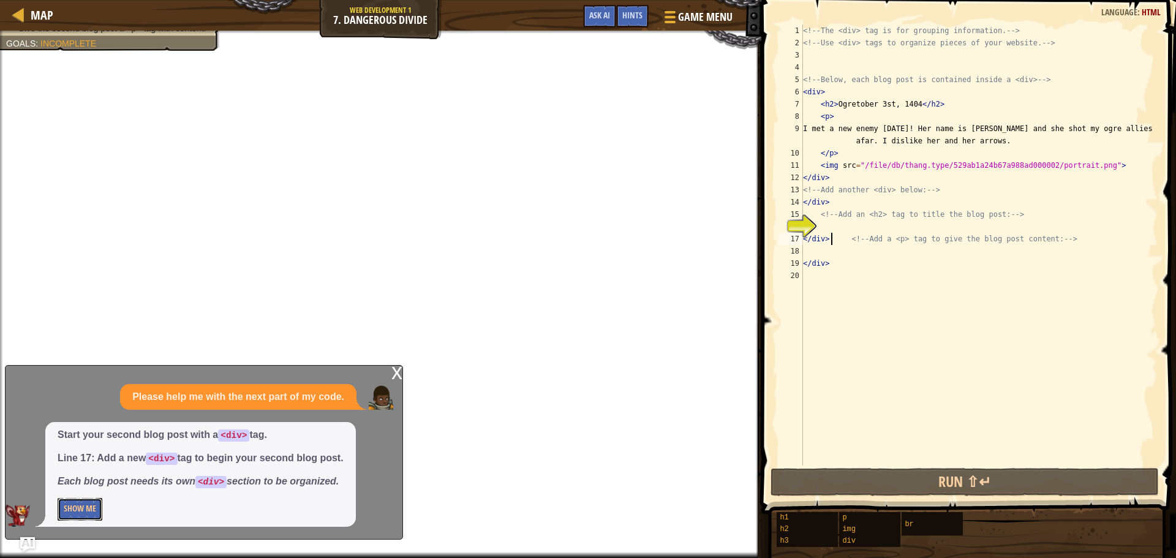
drag, startPoint x: 77, startPoint y: 511, endPoint x: 92, endPoint y: 518, distance: 17.1
click at [92, 518] on button "Show Me" at bounding box center [80, 509] width 45 height 23
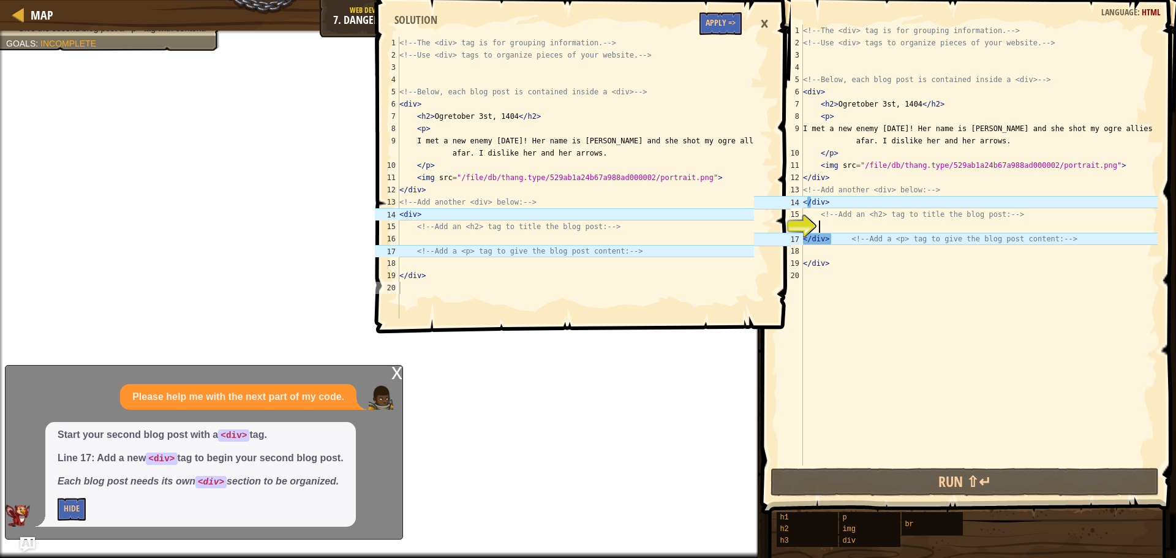
click at [844, 229] on div "<!-- The <div> tag is for grouping information. --> <!-- Use <div> tags to orga…" at bounding box center [978, 256] width 357 height 465
paste textarea "</div>"
type textarea "</div>"
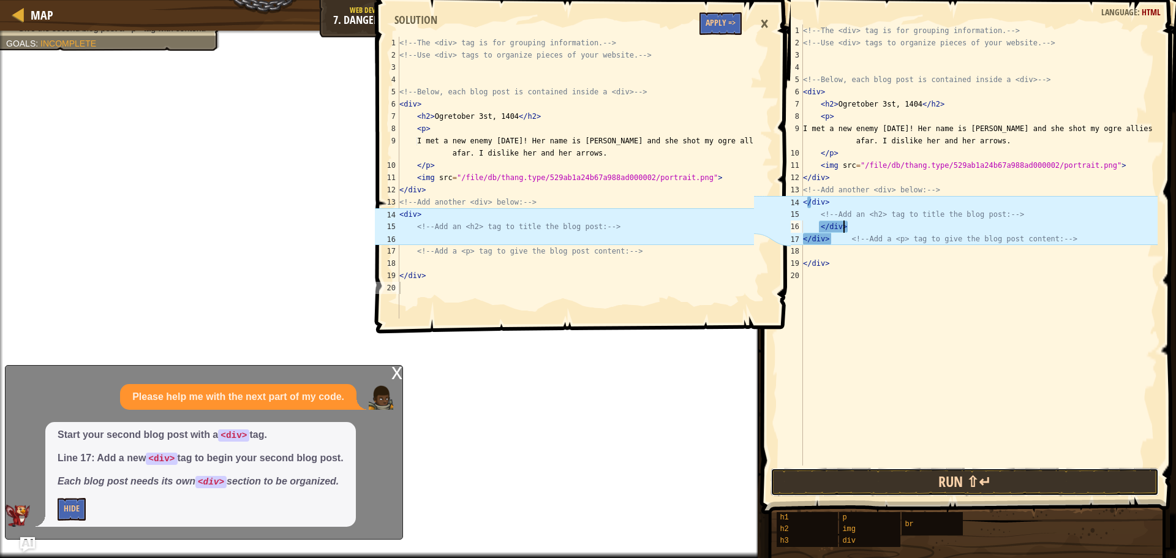
click at [821, 482] on button "Run ⇧↵" at bounding box center [964, 482] width 388 height 28
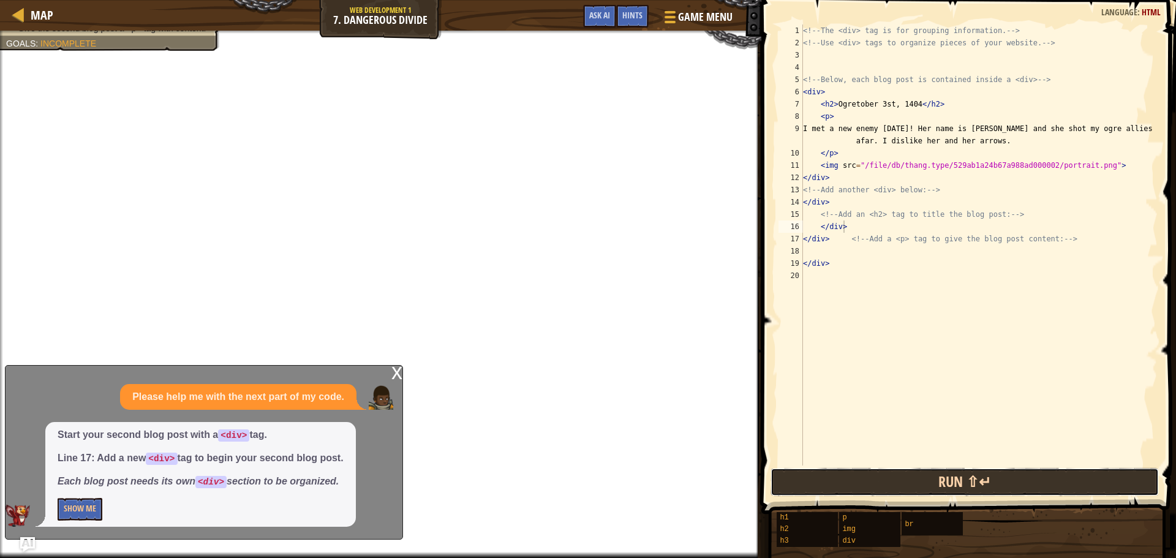
drag, startPoint x: 823, startPoint y: 481, endPoint x: 826, endPoint y: 493, distance: 11.9
click at [826, 493] on button "Run ⇧↵" at bounding box center [964, 482] width 388 height 28
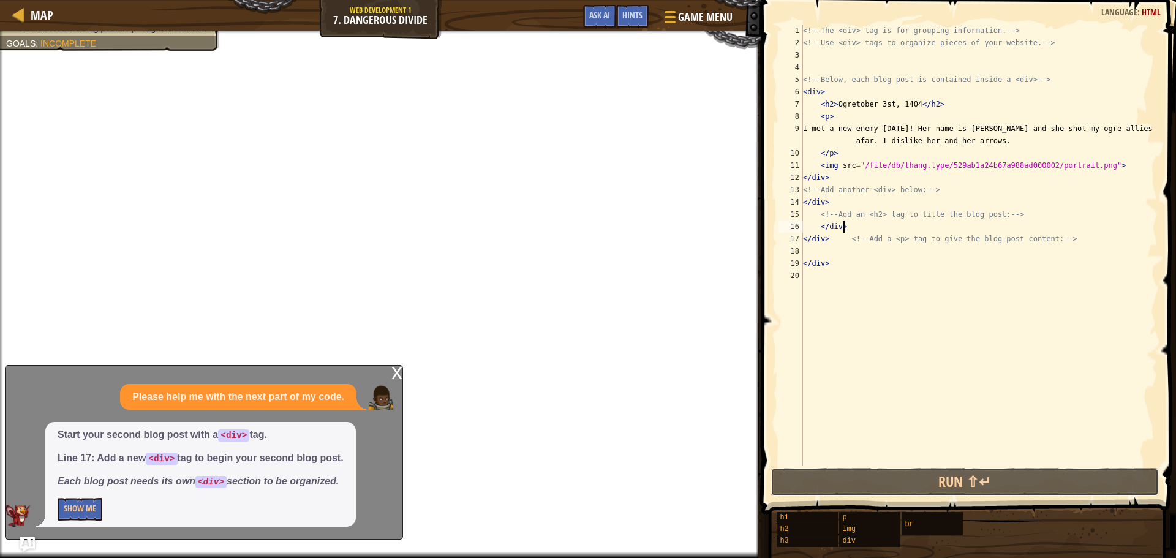
drag, startPoint x: 826, startPoint y: 493, endPoint x: 821, endPoint y: 532, distance: 38.9
click at [826, 532] on div "Hints Image Gallery </div> 1 2 3 4 5 6 7 8 9 10 11 12 13 14 15 16 17 18 19 20 <…" at bounding box center [967, 276] width 418 height 552
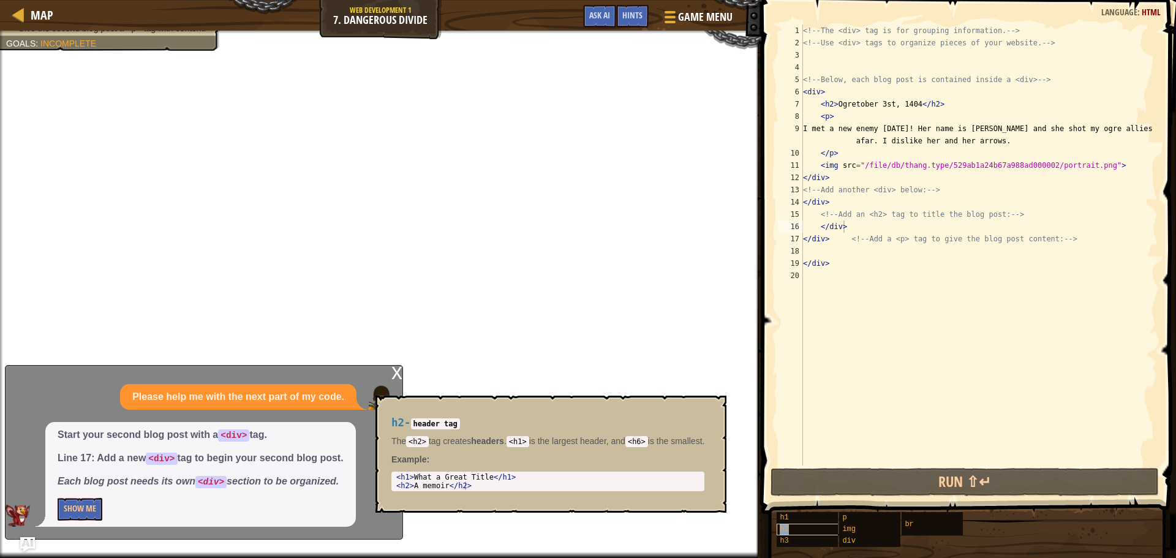
click at [821, 532] on div "h2" at bounding box center [836, 530] width 118 height 12
click at [832, 456] on div "<!-- The <div> tag is for grouping information. --> <!-- Use <div> tags to orga…" at bounding box center [978, 256] width 357 height 465
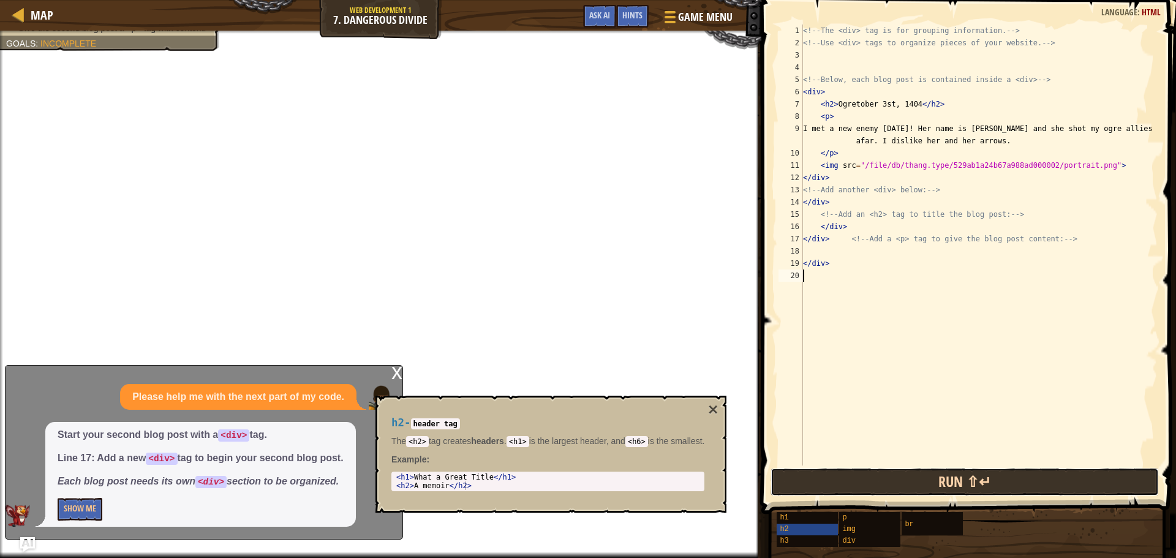
click at [823, 486] on button "Run ⇧↵" at bounding box center [964, 482] width 388 height 28
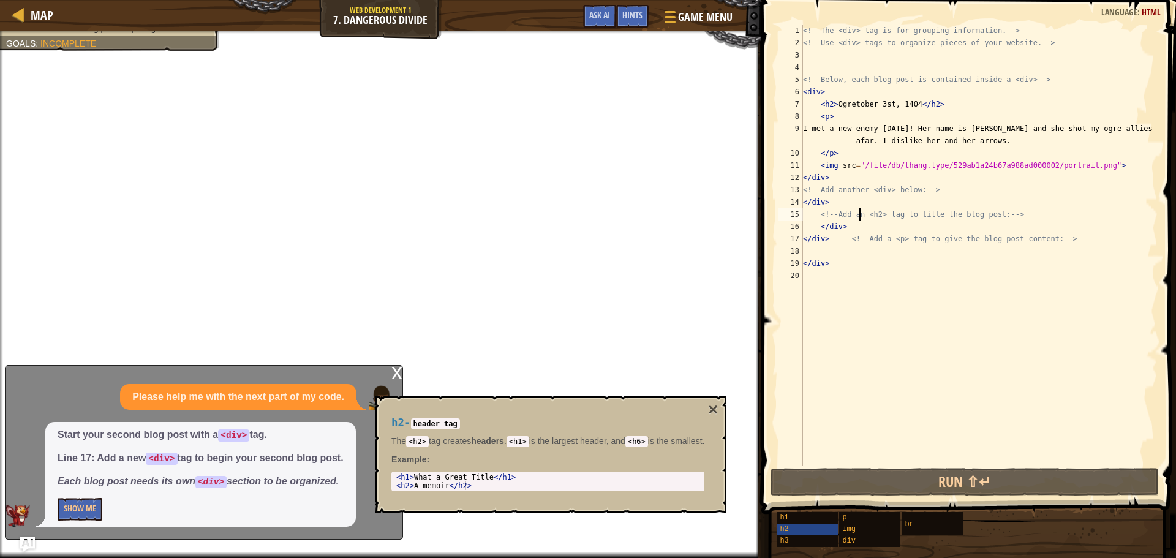
drag, startPoint x: 861, startPoint y: 218, endPoint x: 853, endPoint y: 217, distance: 8.1
click at [857, 219] on div "<!-- The <div> tag is for grouping information. --> <!-- Use <div> tags to orga…" at bounding box center [978, 256] width 357 height 465
click at [845, 224] on div "<!-- The <div> tag is for grouping information. --> <!-- Use <div> tags to orga…" at bounding box center [978, 256] width 357 height 465
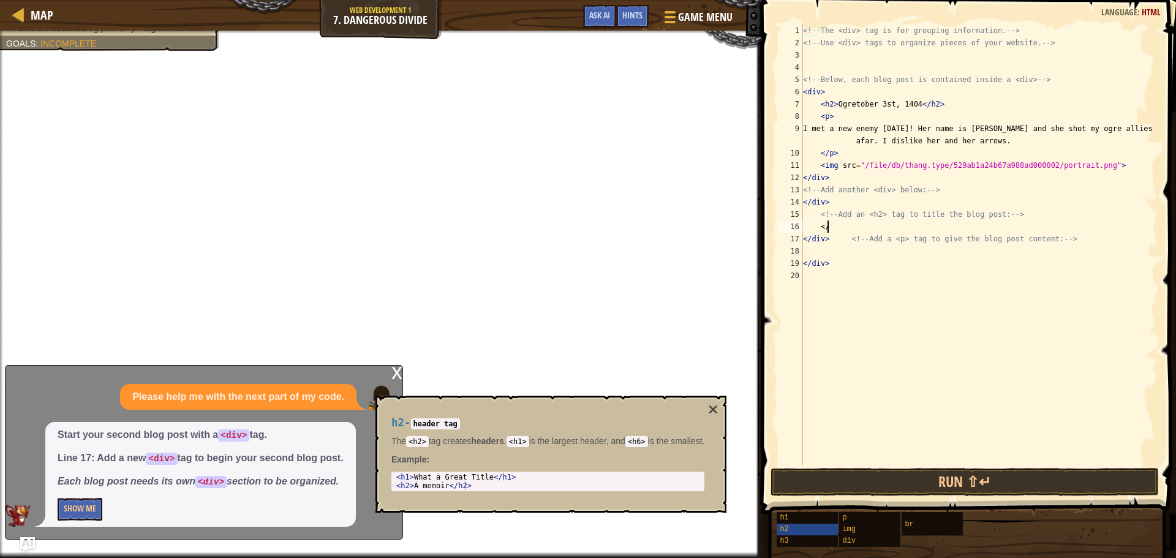
type textarea "<"
click at [389, 372] on div "x Please help me with the next part of my code. Start your second blog post wit…" at bounding box center [204, 452] width 398 height 175
click at [397, 375] on div "x" at bounding box center [396, 372] width 11 height 12
